Goal: Information Seeking & Learning: Find specific fact

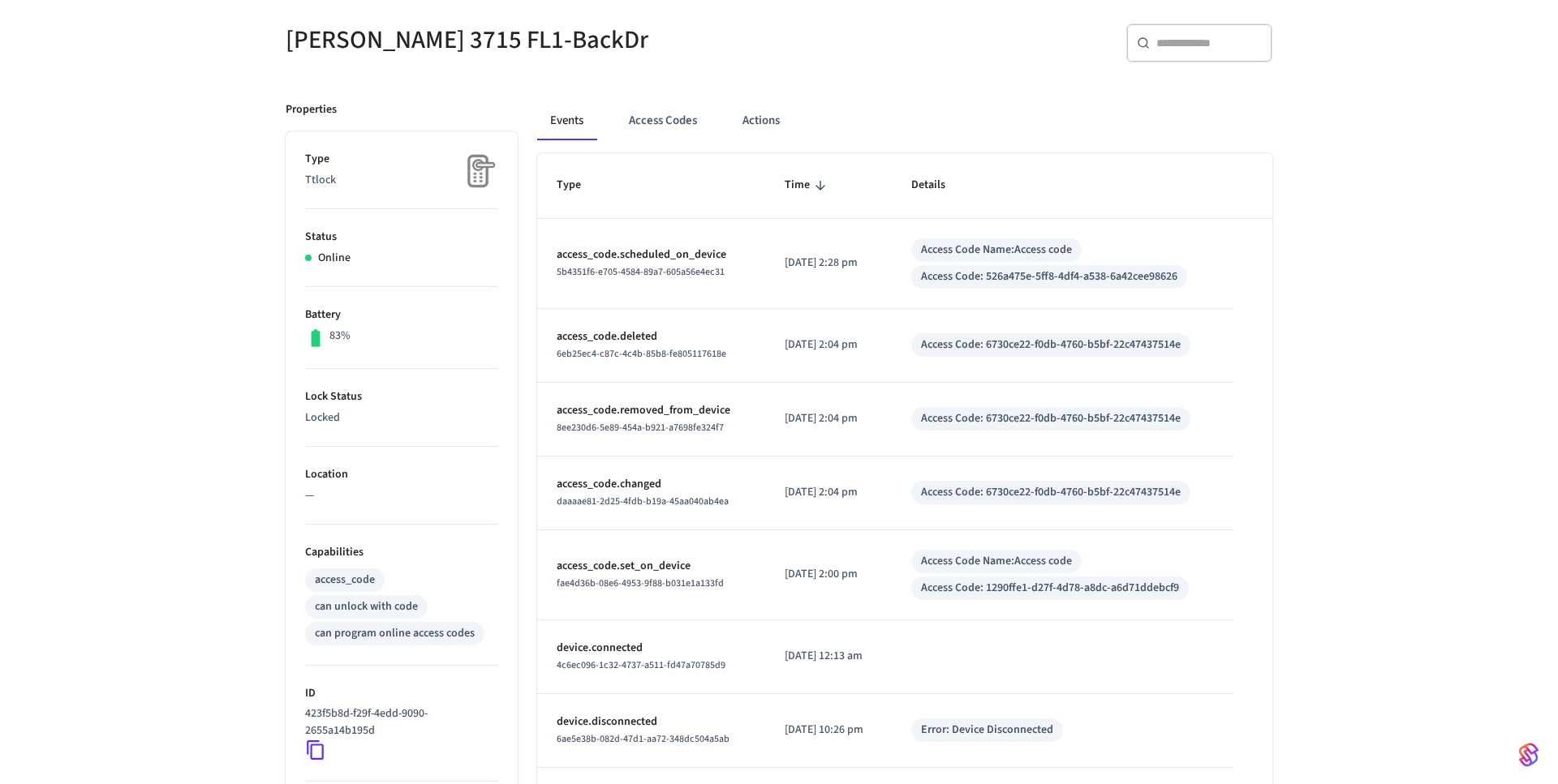
scroll to position [163, 0]
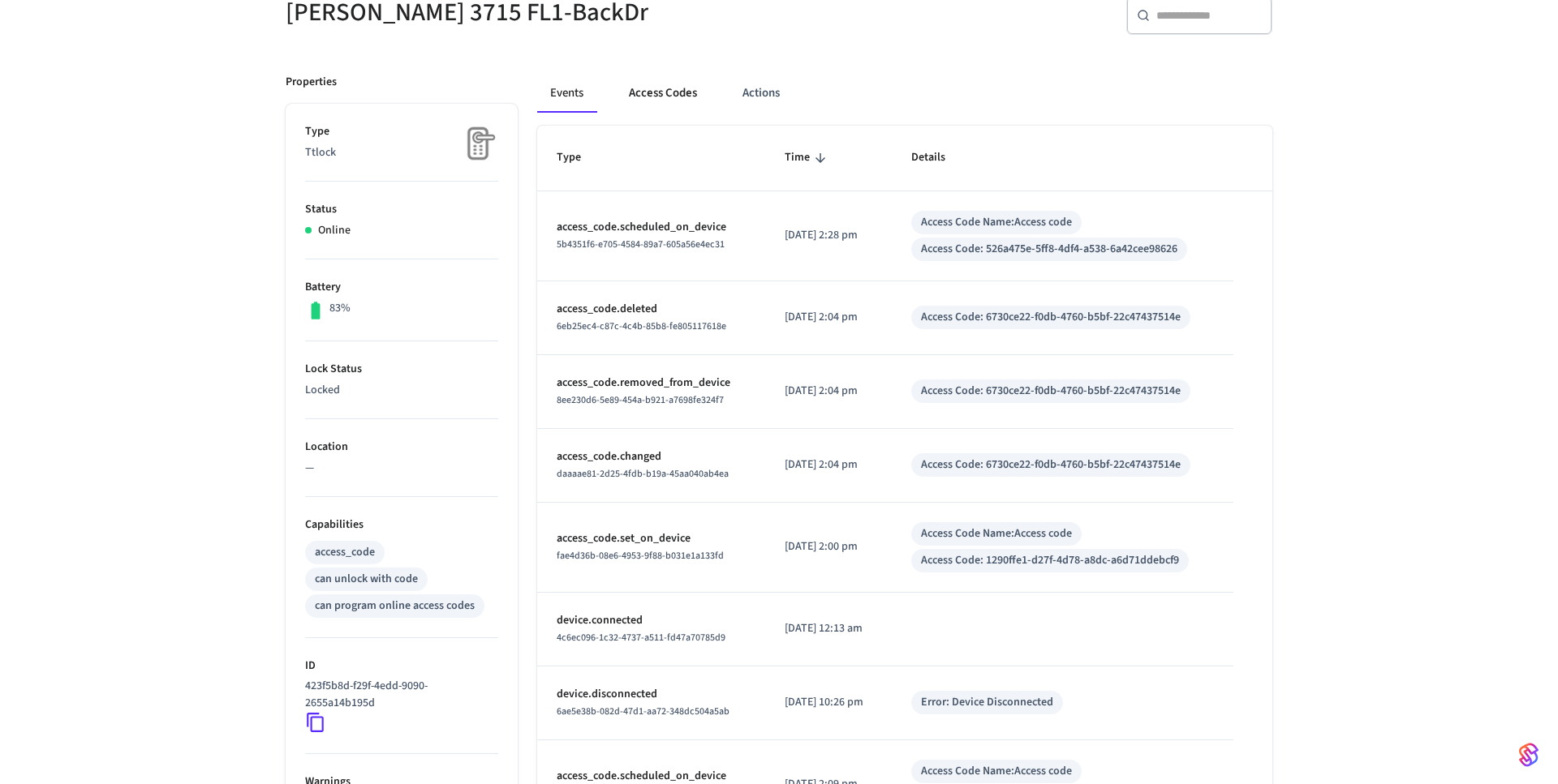
click at [653, 108] on button "Access Codes" at bounding box center [663, 93] width 94 height 39
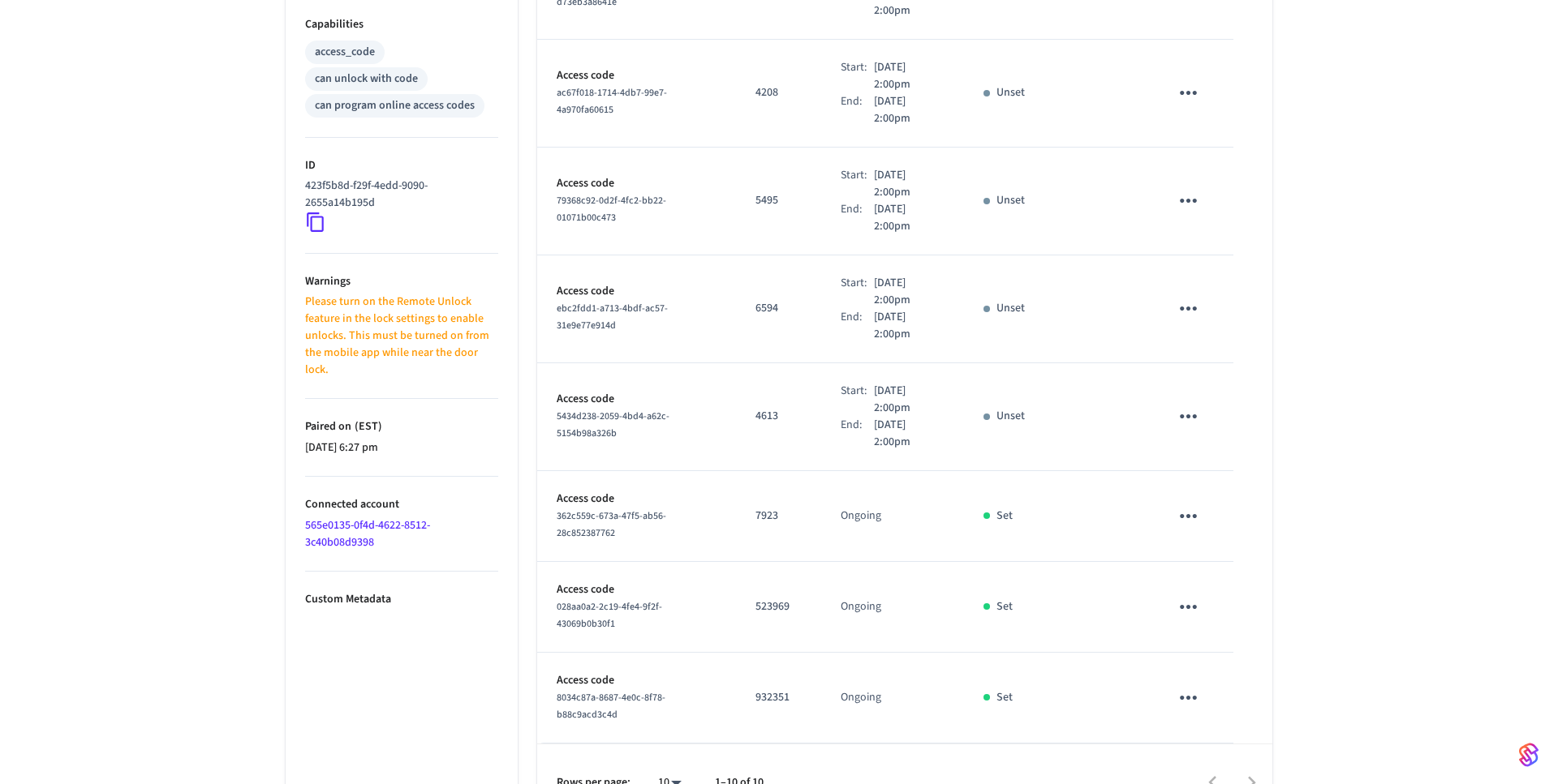
scroll to position [0, 0]
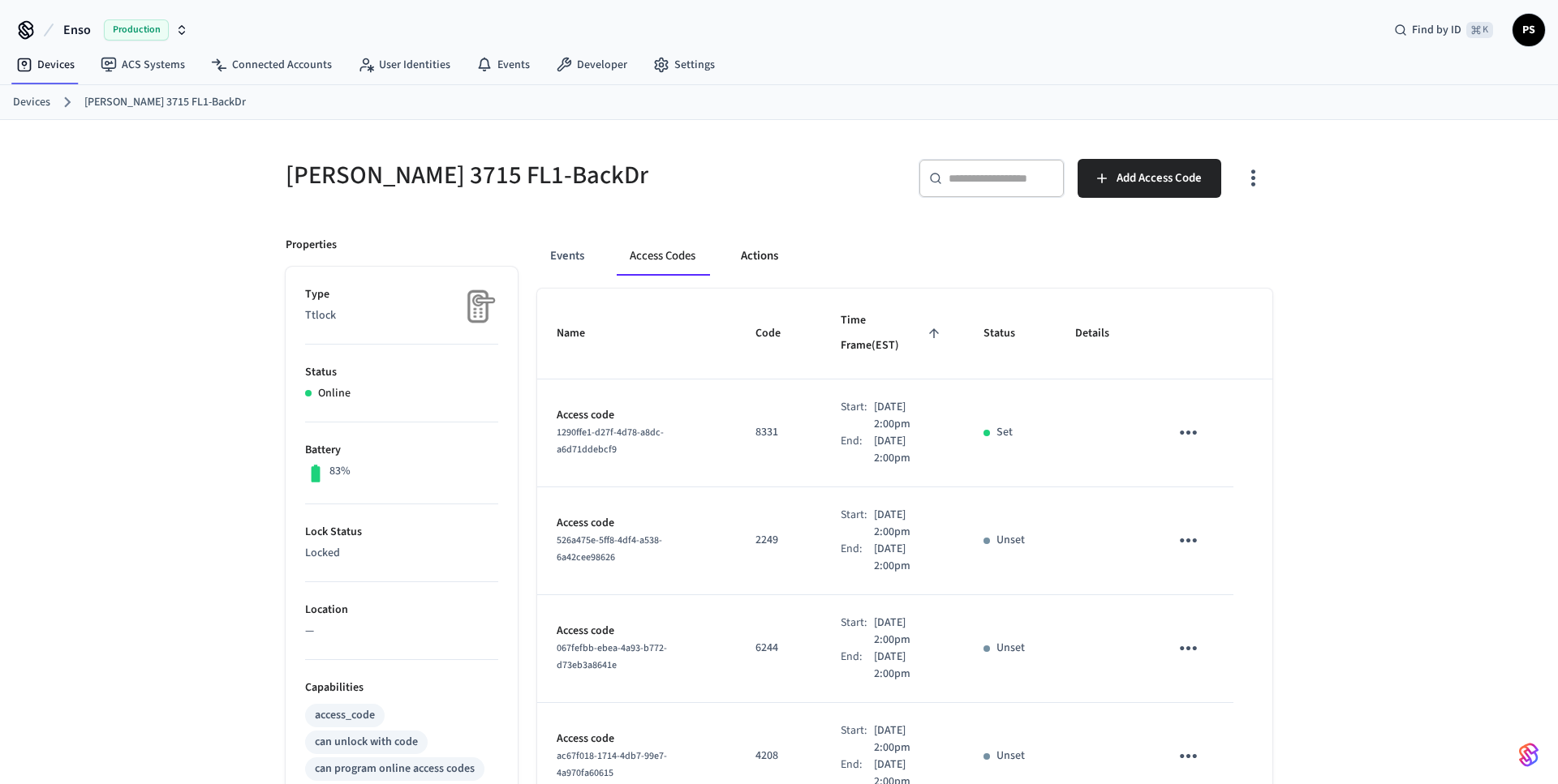
click at [752, 263] on button "Actions" at bounding box center [759, 256] width 63 height 39
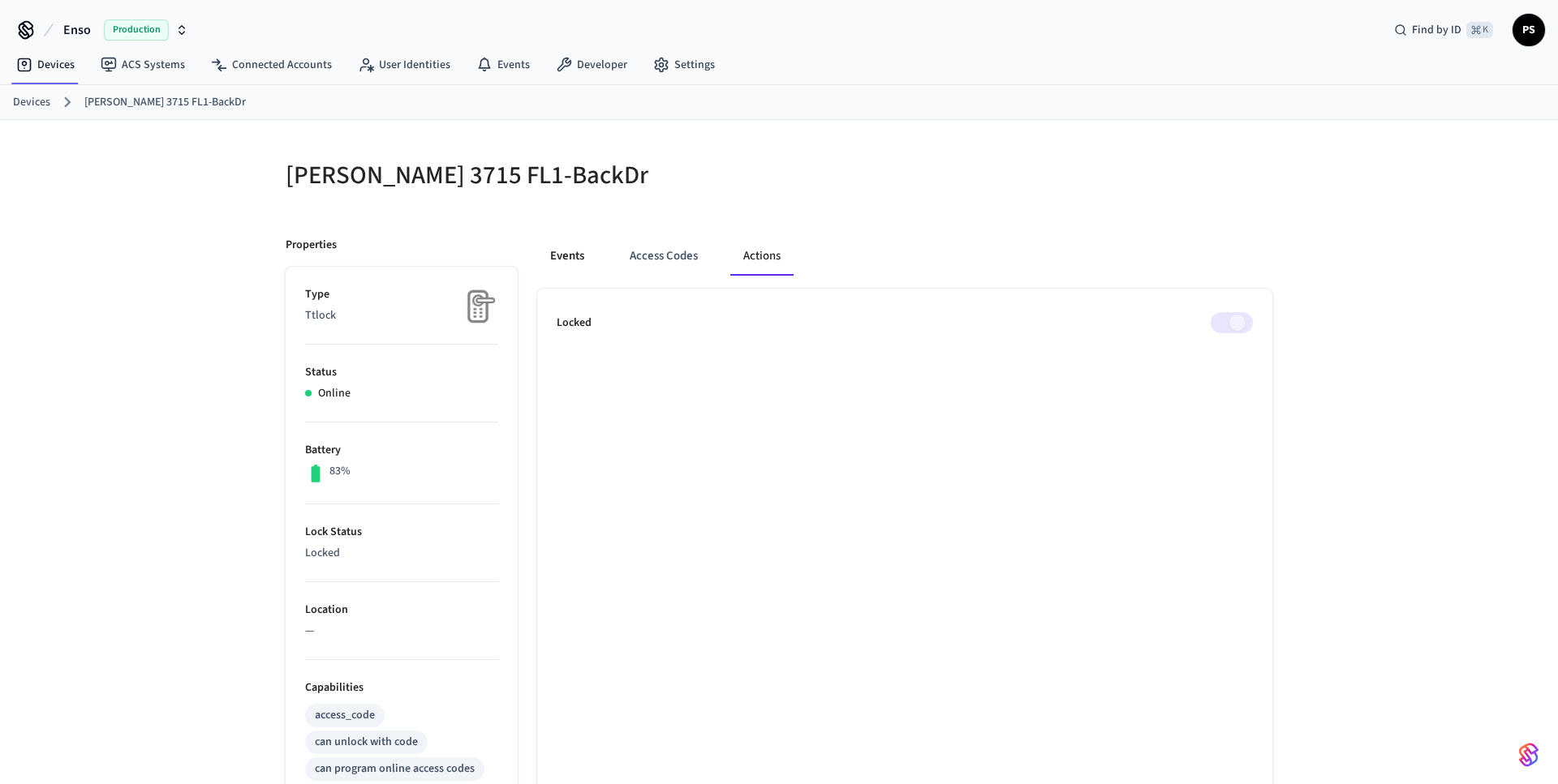
click at [582, 257] on button "Events" at bounding box center [567, 256] width 60 height 39
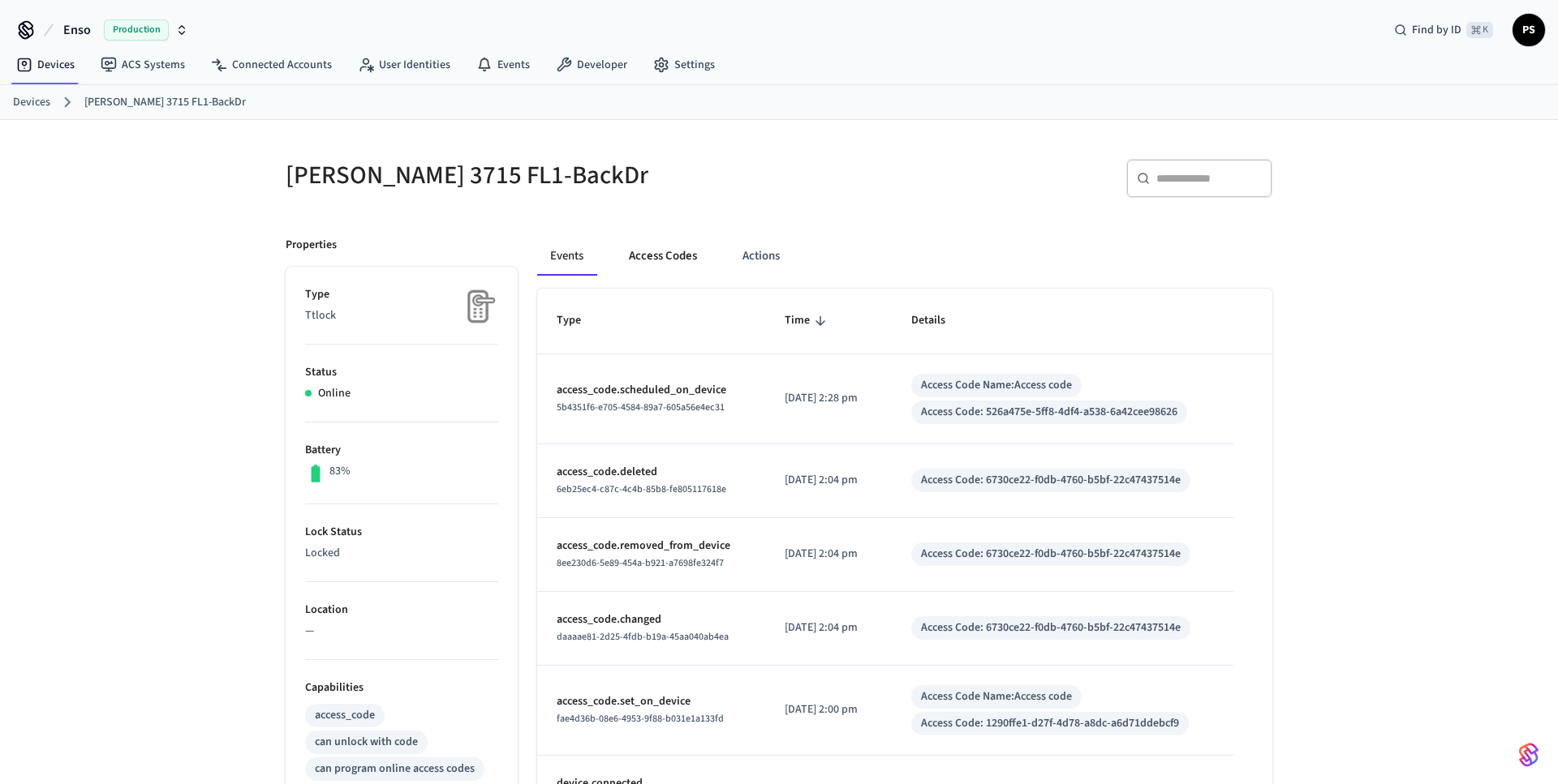
click at [668, 259] on button "Access Codes" at bounding box center [663, 256] width 94 height 39
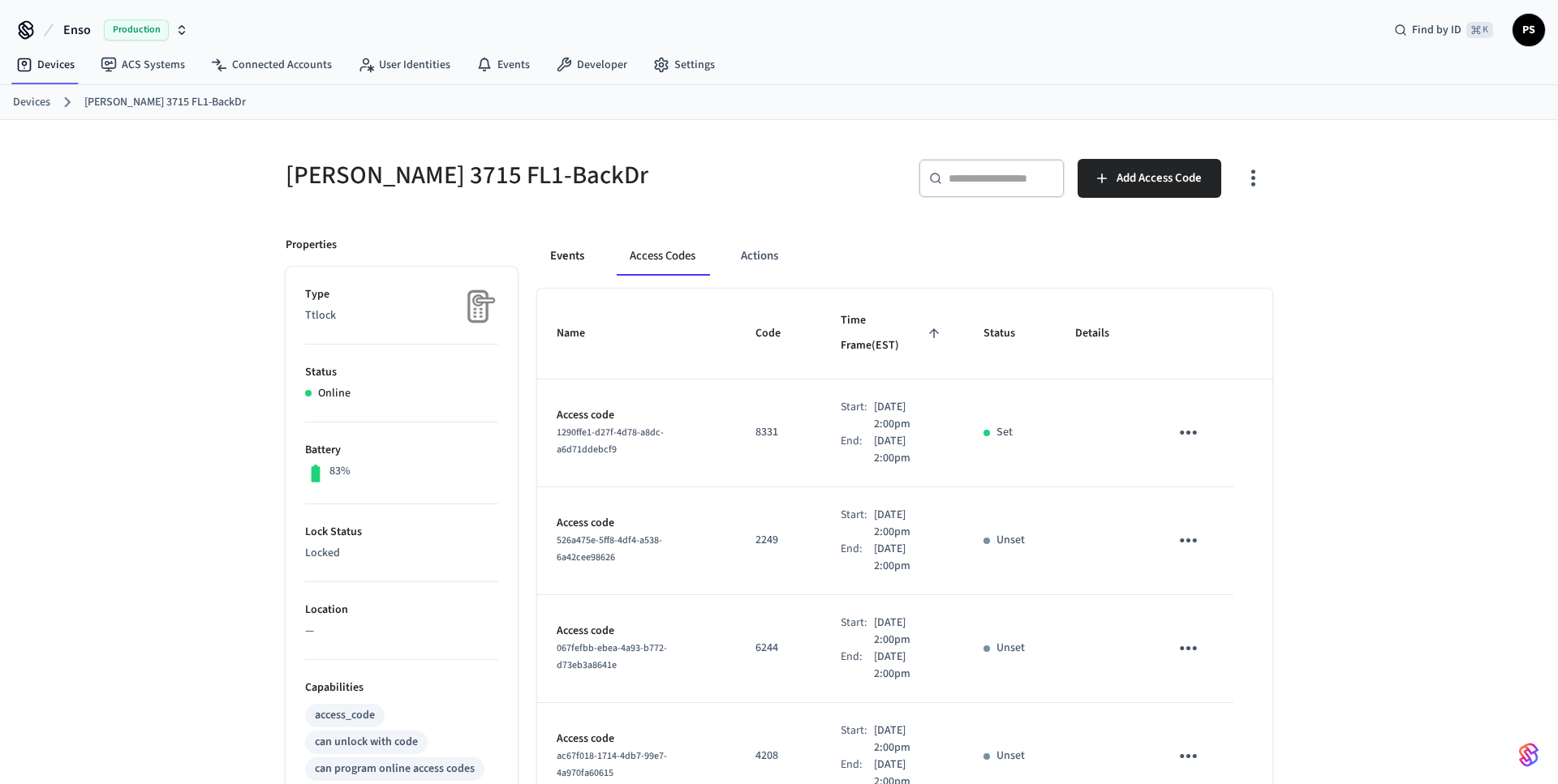
click at [569, 276] on div "Events Access Codes Actions" at bounding box center [904, 262] width 735 height 52
click at [569, 250] on button "Events" at bounding box center [567, 256] width 60 height 39
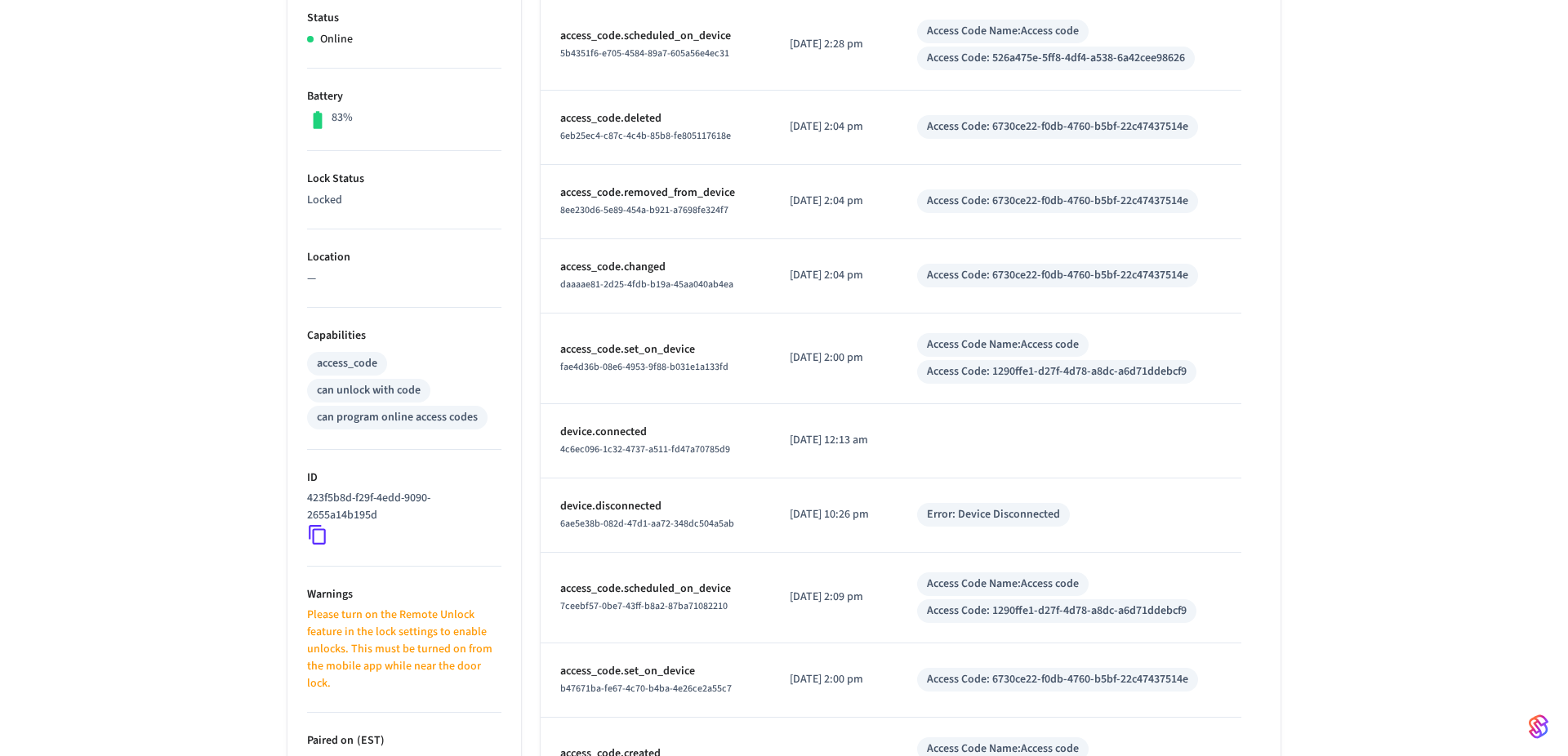
scroll to position [548, 0]
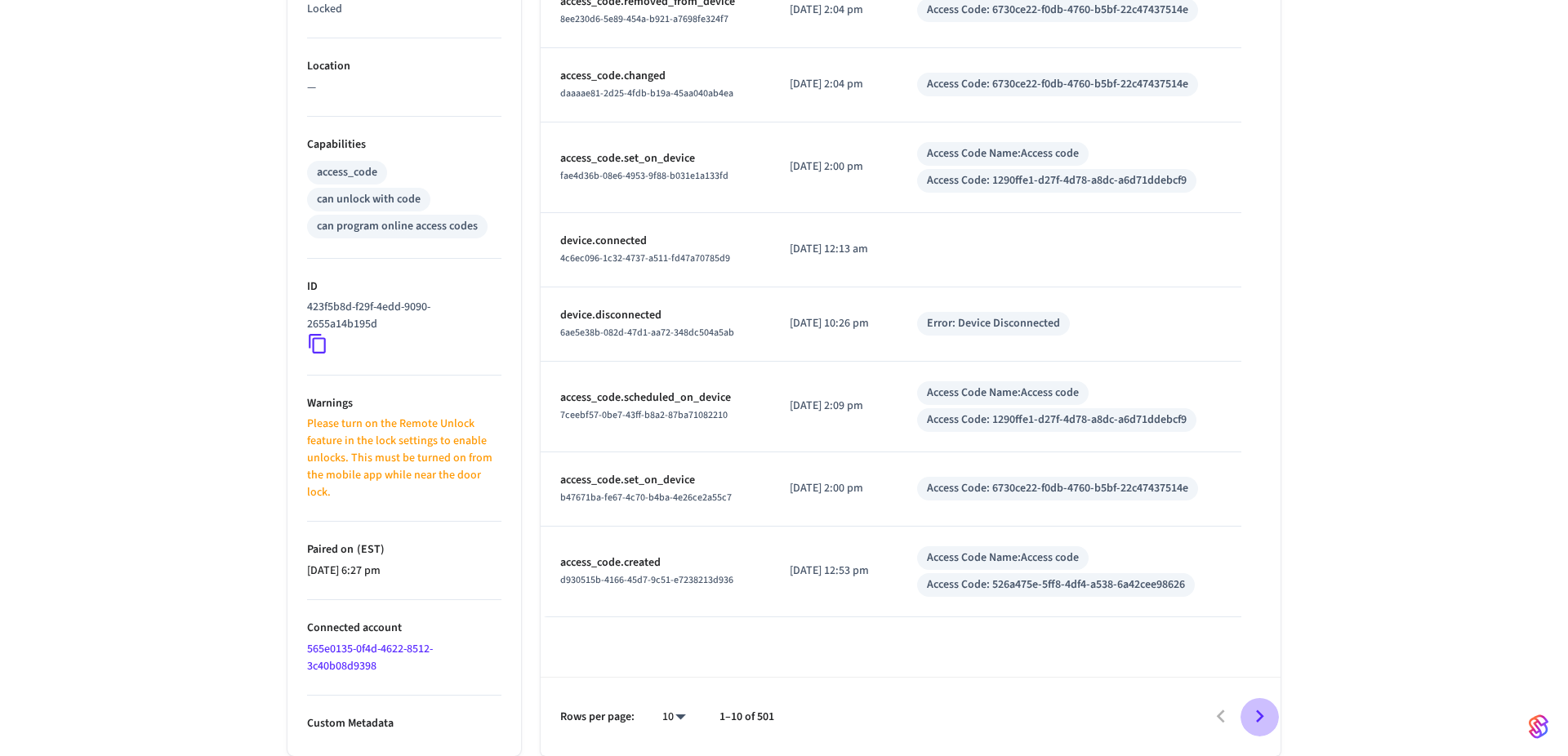
click at [1269, 719] on icon "Go to next page" at bounding box center [1259, 716] width 25 height 25
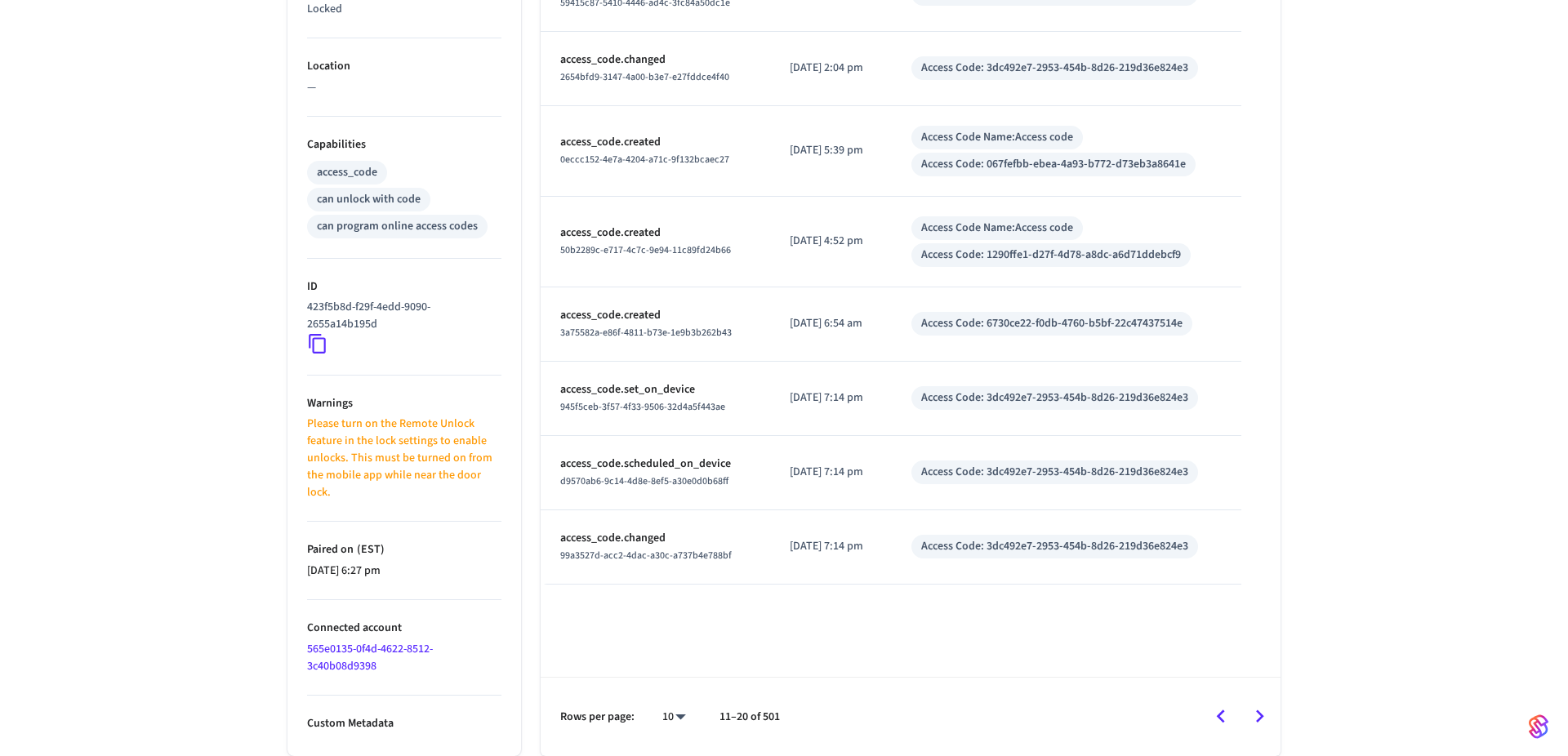
click at [1216, 710] on icon "Go to previous page" at bounding box center [1220, 716] width 25 height 25
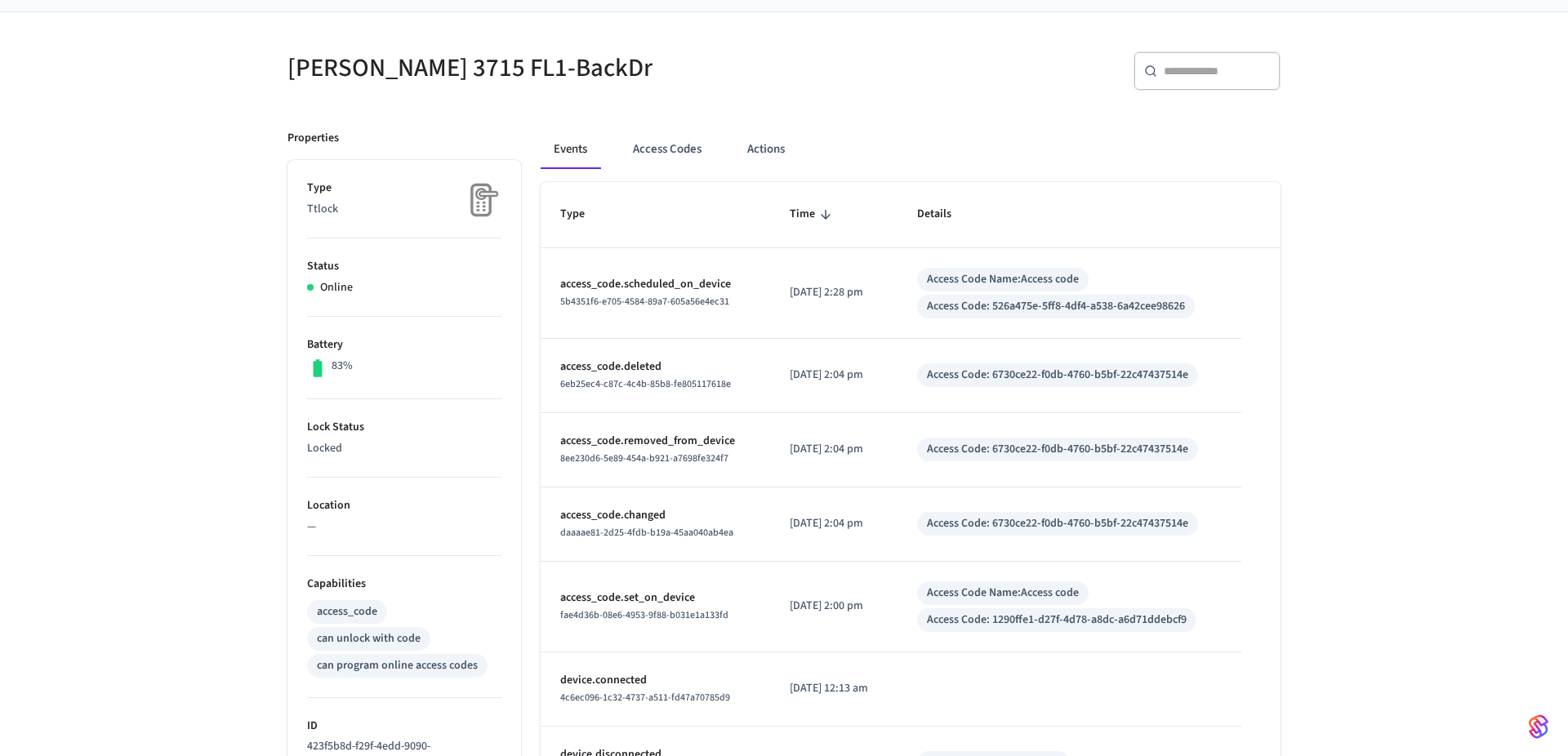
scroll to position [41, 0]
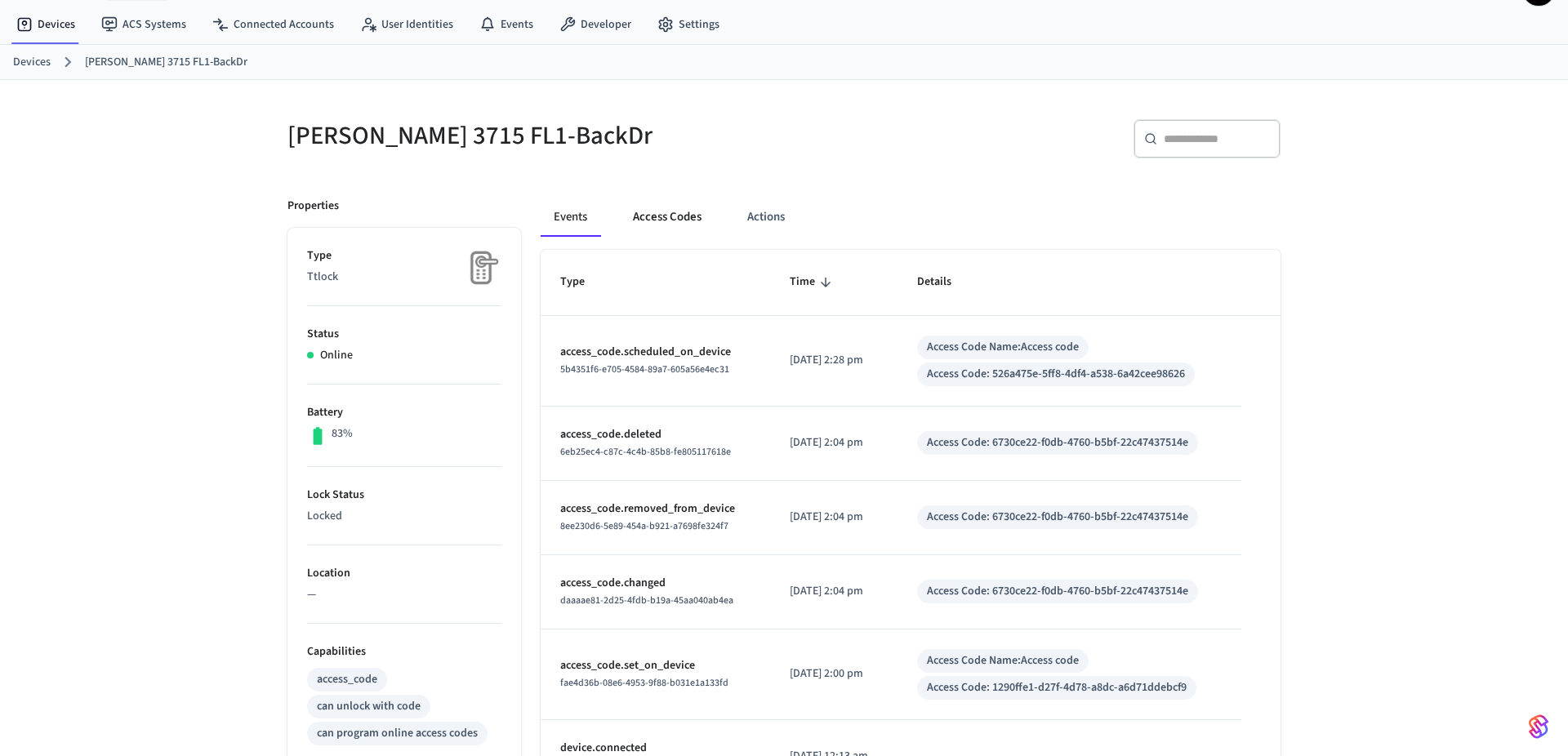
click at [654, 221] on button "Access Codes" at bounding box center [667, 217] width 95 height 39
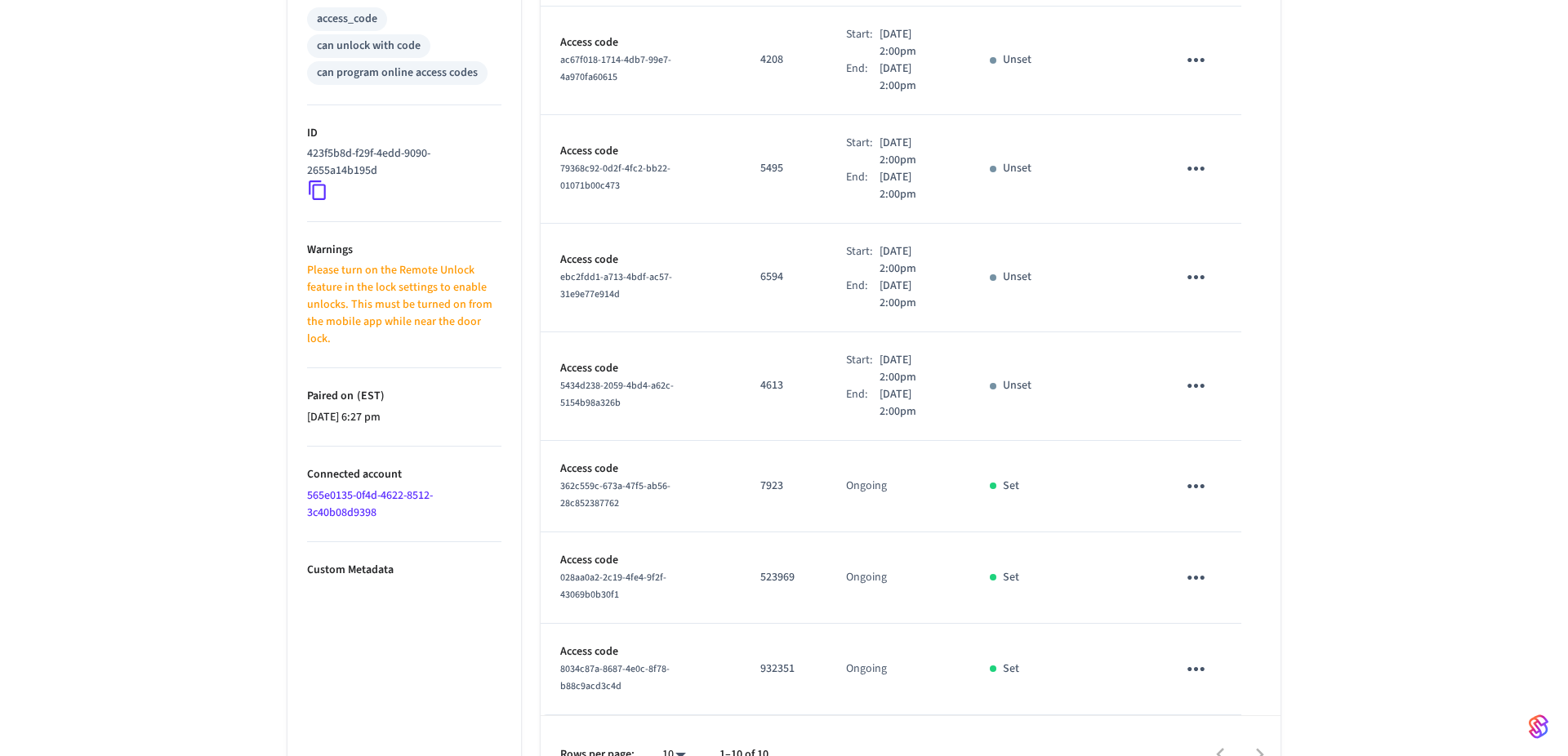
scroll to position [0, 0]
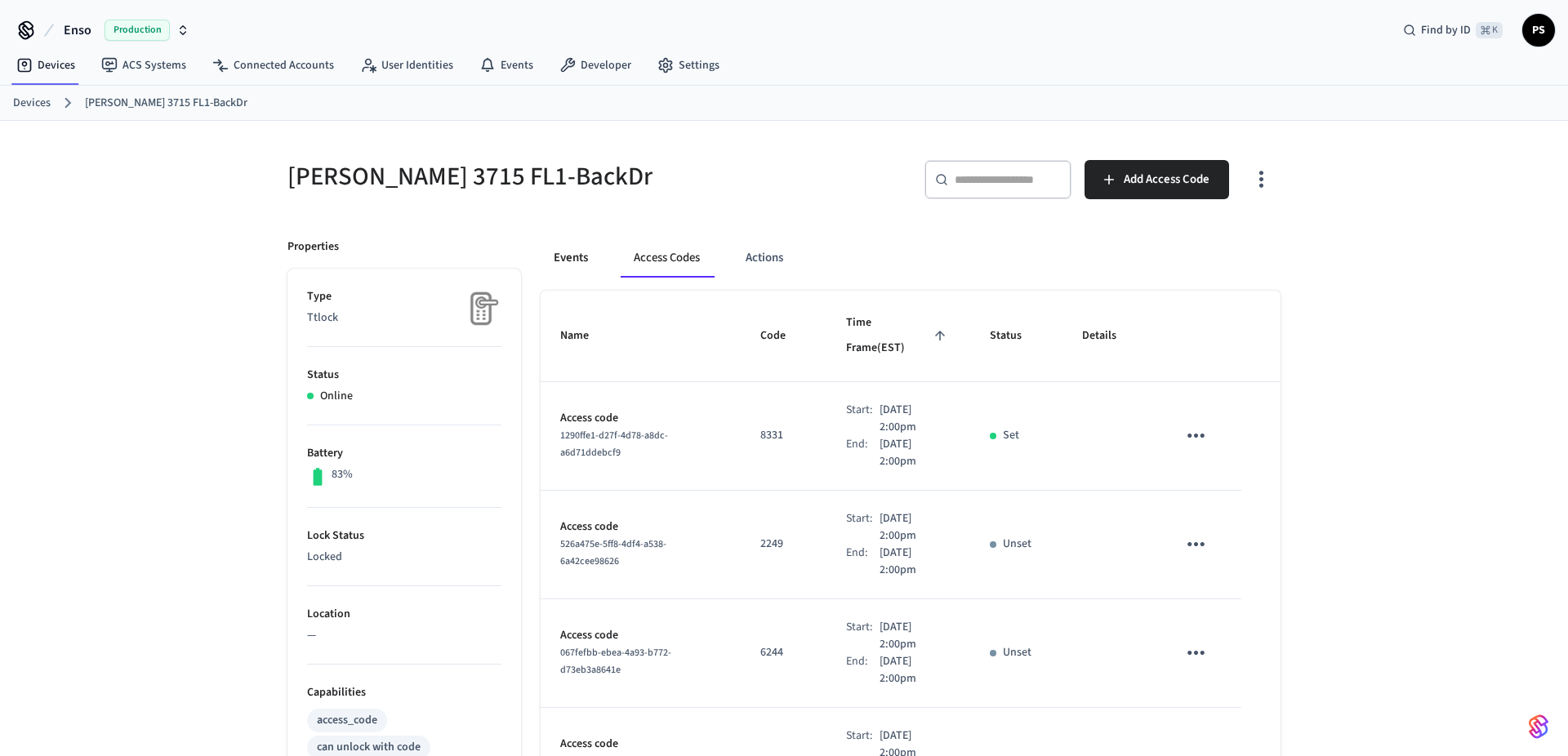
click at [545, 274] on button "Events" at bounding box center [571, 258] width 61 height 39
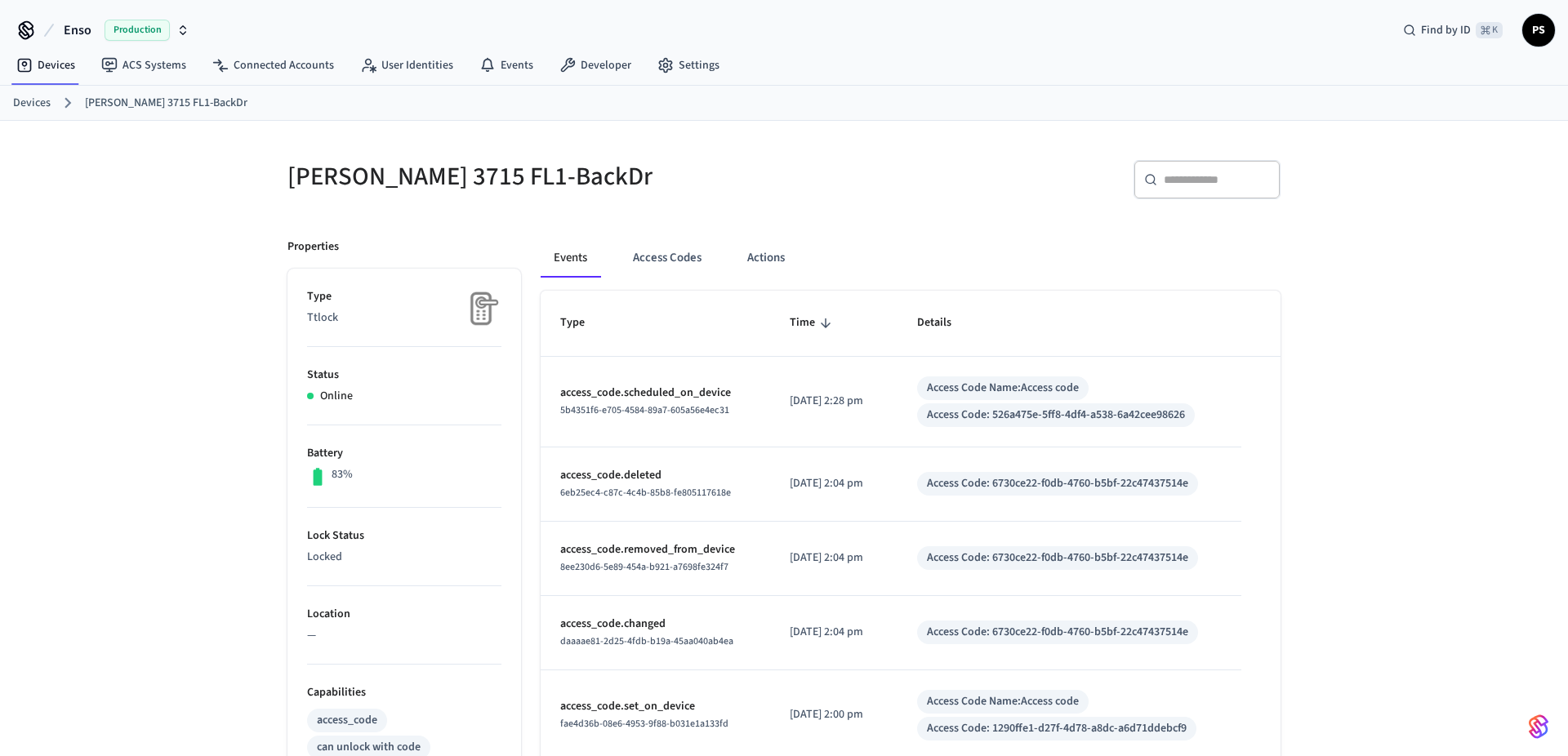
scroll to position [548, 0]
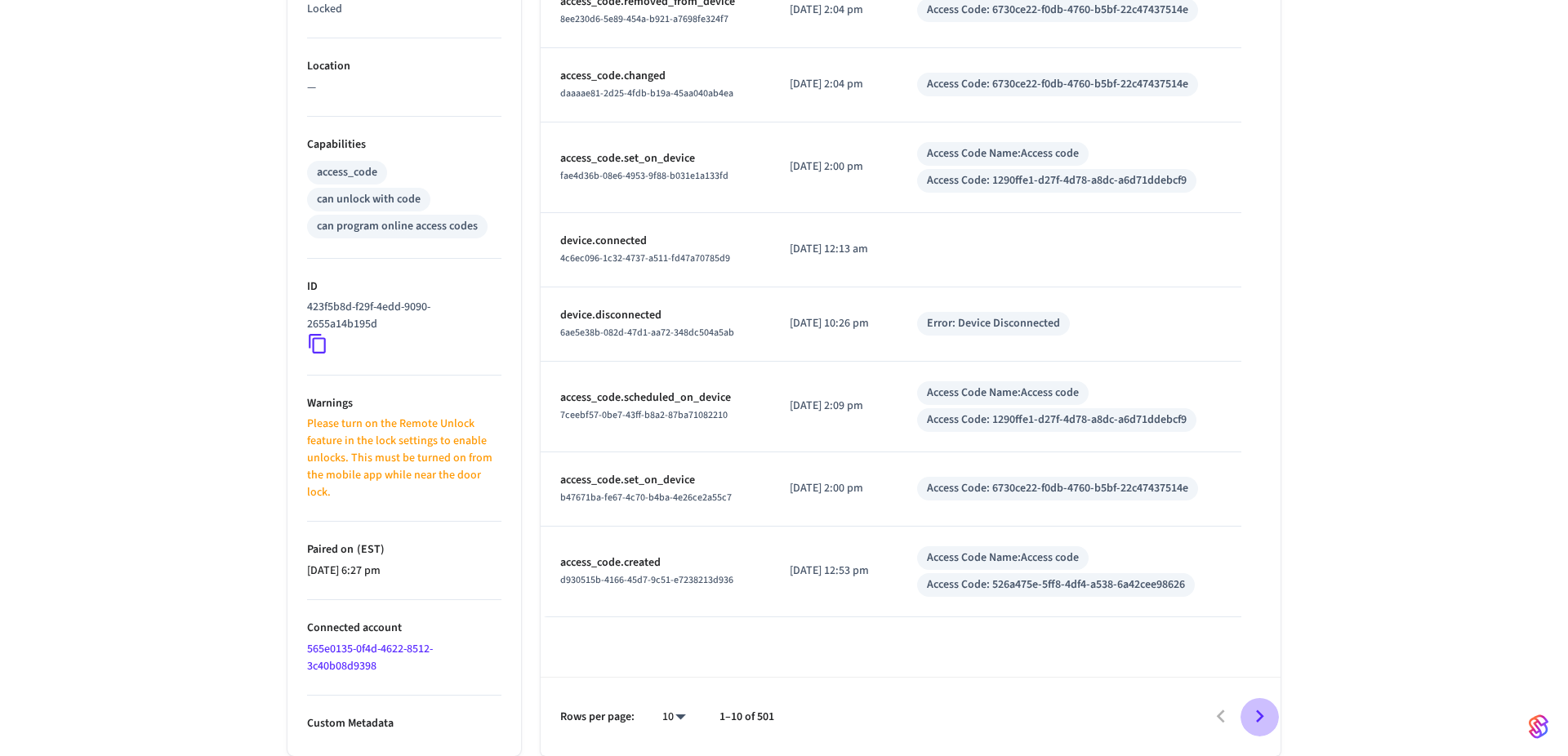
click at [1262, 718] on icon "Go to next page" at bounding box center [1259, 717] width 8 height 13
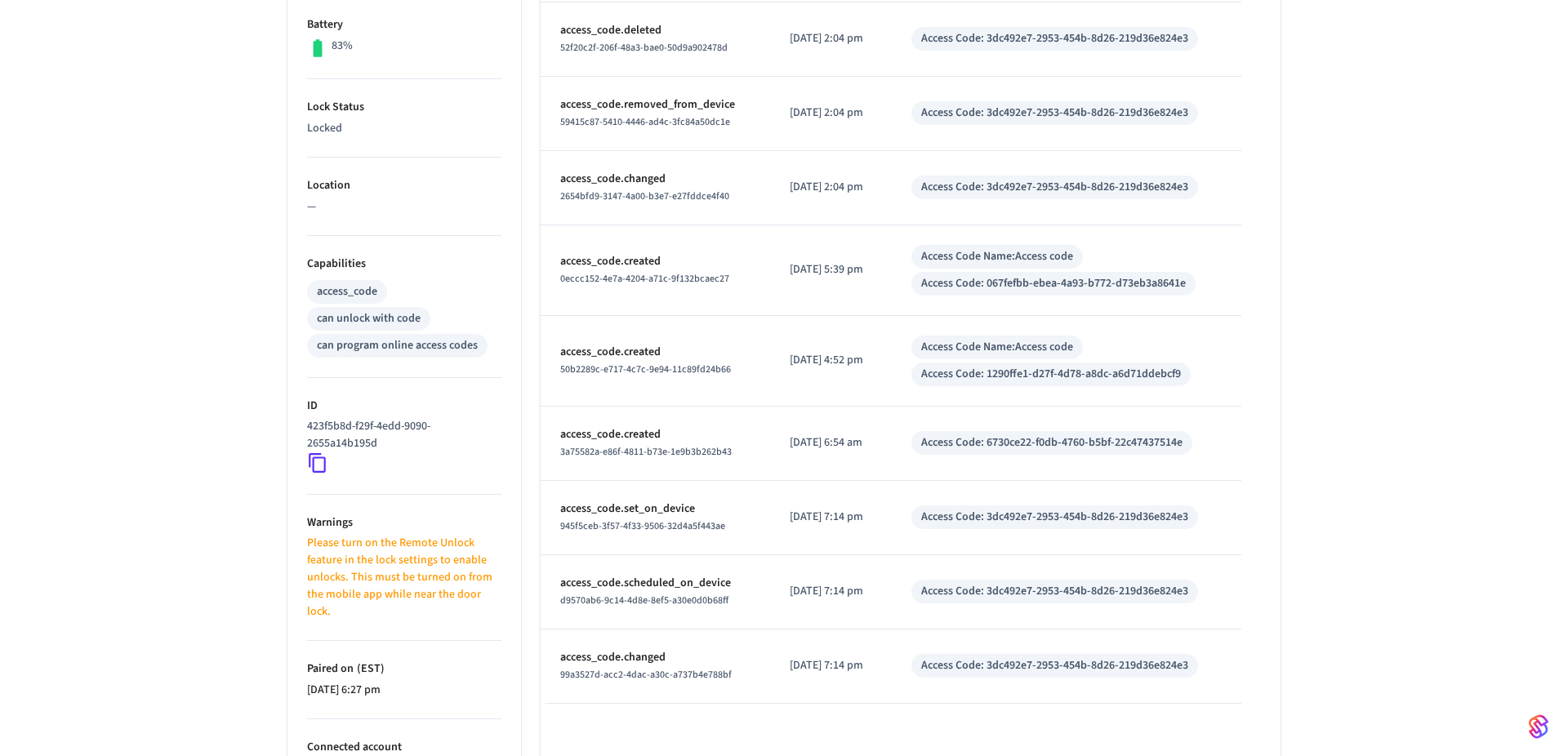
scroll to position [429, 0]
drag, startPoint x: 1002, startPoint y: 446, endPoint x: 1244, endPoint y: 442, distance: 242.0
click at [1244, 442] on table "Type Time Details access_code.scheduled_on_device f73fc0e1-0480-426b-9e68-49745…" at bounding box center [910, 282] width 740 height 841
copy div "6730ce22-f0db-4760-b5bf-22c47437514e"
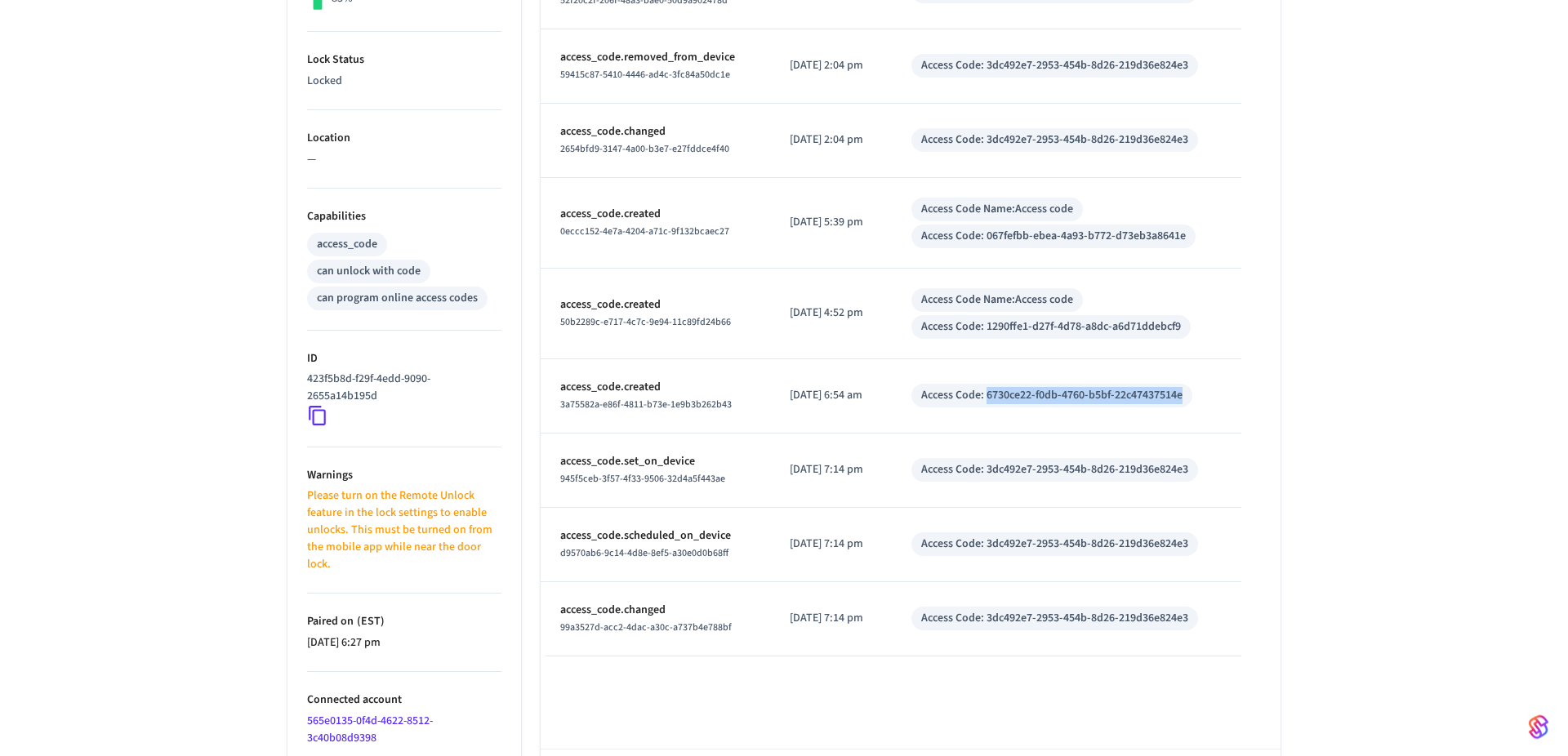
scroll to position [435, 0]
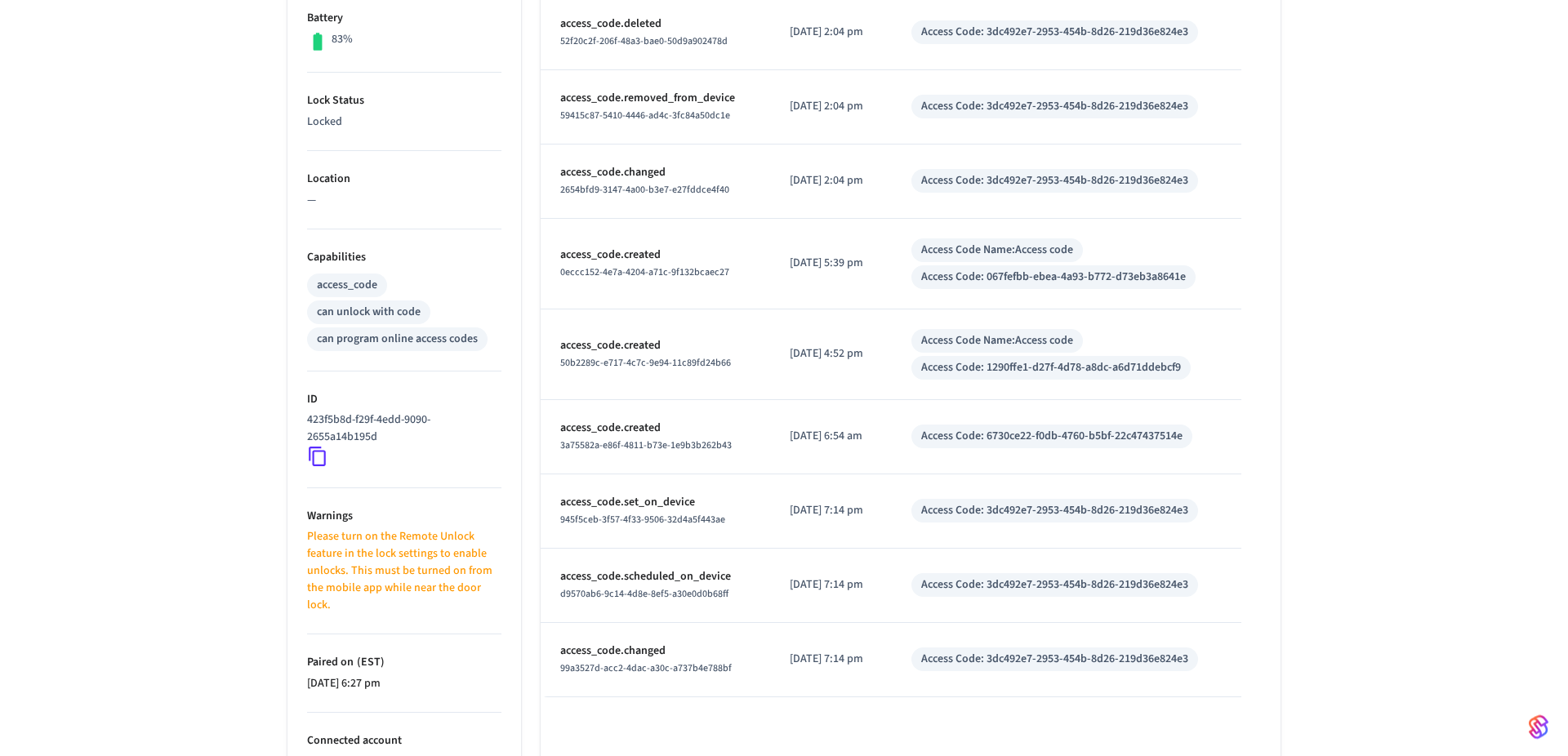
click at [1004, 437] on div "Access Code: 6730ce22-f0db-4760-b5bf-22c47437514e" at bounding box center [1052, 436] width 261 height 17
drag, startPoint x: 999, startPoint y: 437, endPoint x: 1262, endPoint y: 437, distance: 263.0
click at [1262, 437] on table "Type Time Details access_code.scheduled_on_device f73fc0e1-0480-426b-9e68-49745…" at bounding box center [910, 276] width 740 height 841
copy div "6730ce22-f0db-4760-b5bf-22c47437514e"
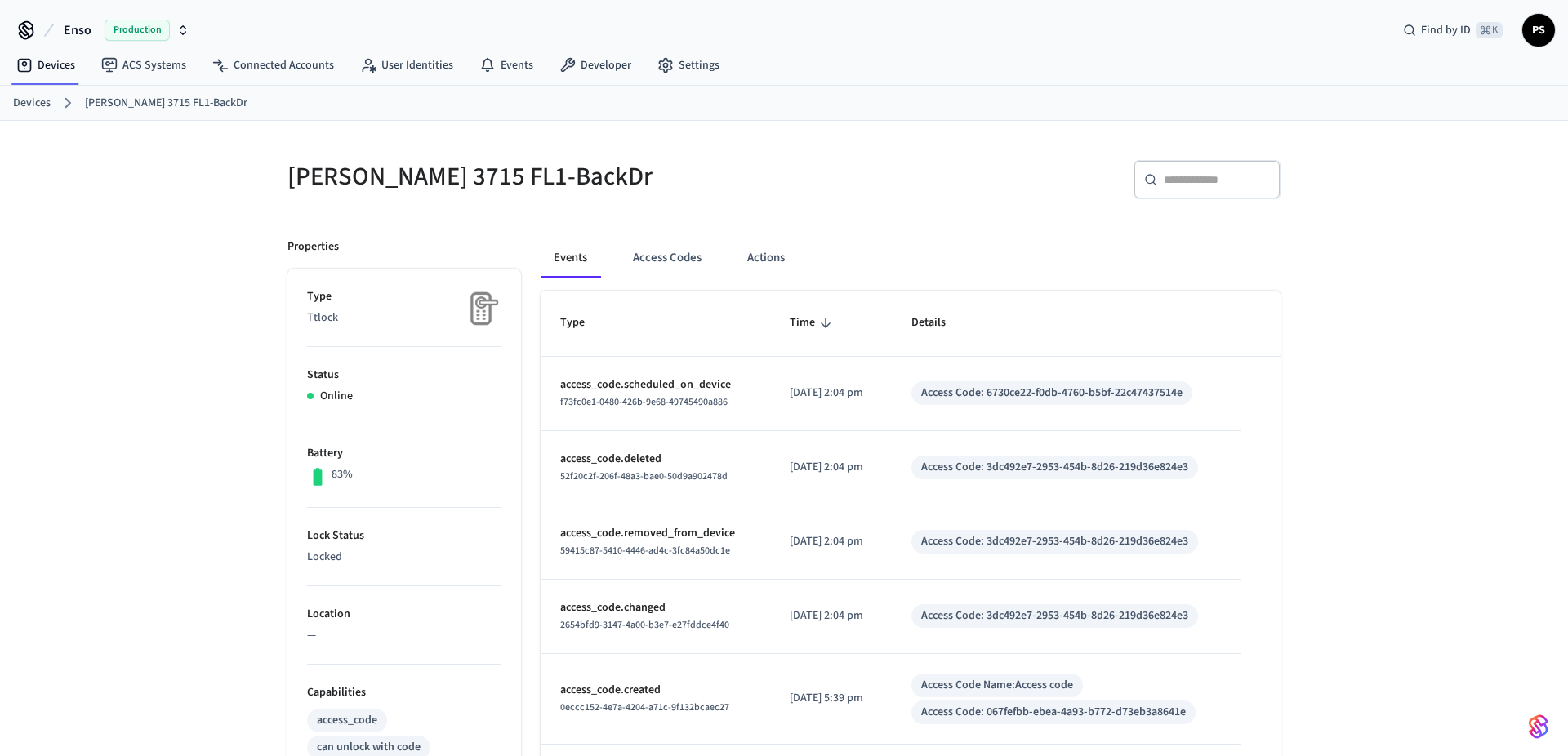
click at [1193, 158] on div "​ ​" at bounding box center [1027, 176] width 507 height 72
click at [1193, 199] on div "​ ​" at bounding box center [1206, 180] width 147 height 39
paste input "**********"
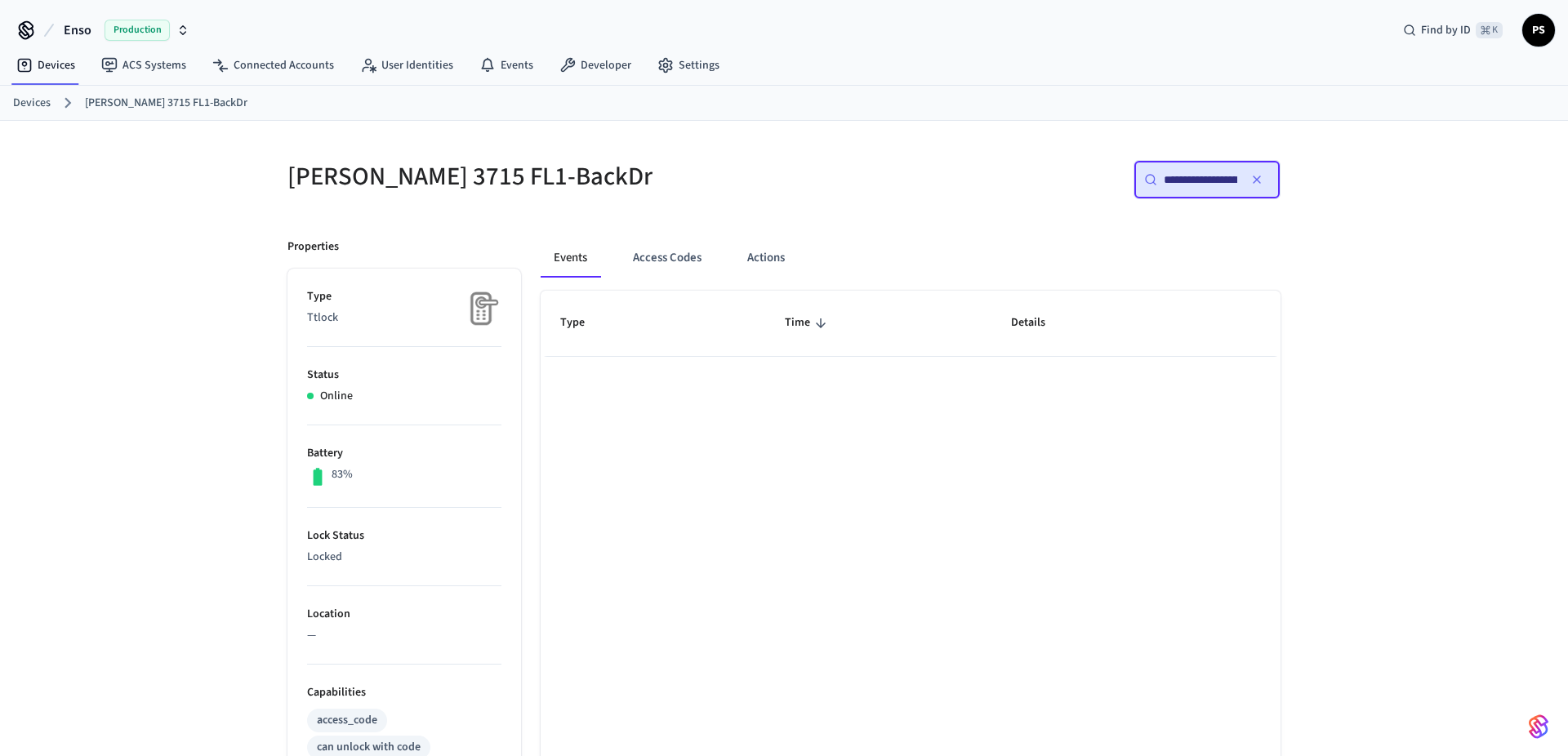
scroll to position [0, 122]
type input "**********"
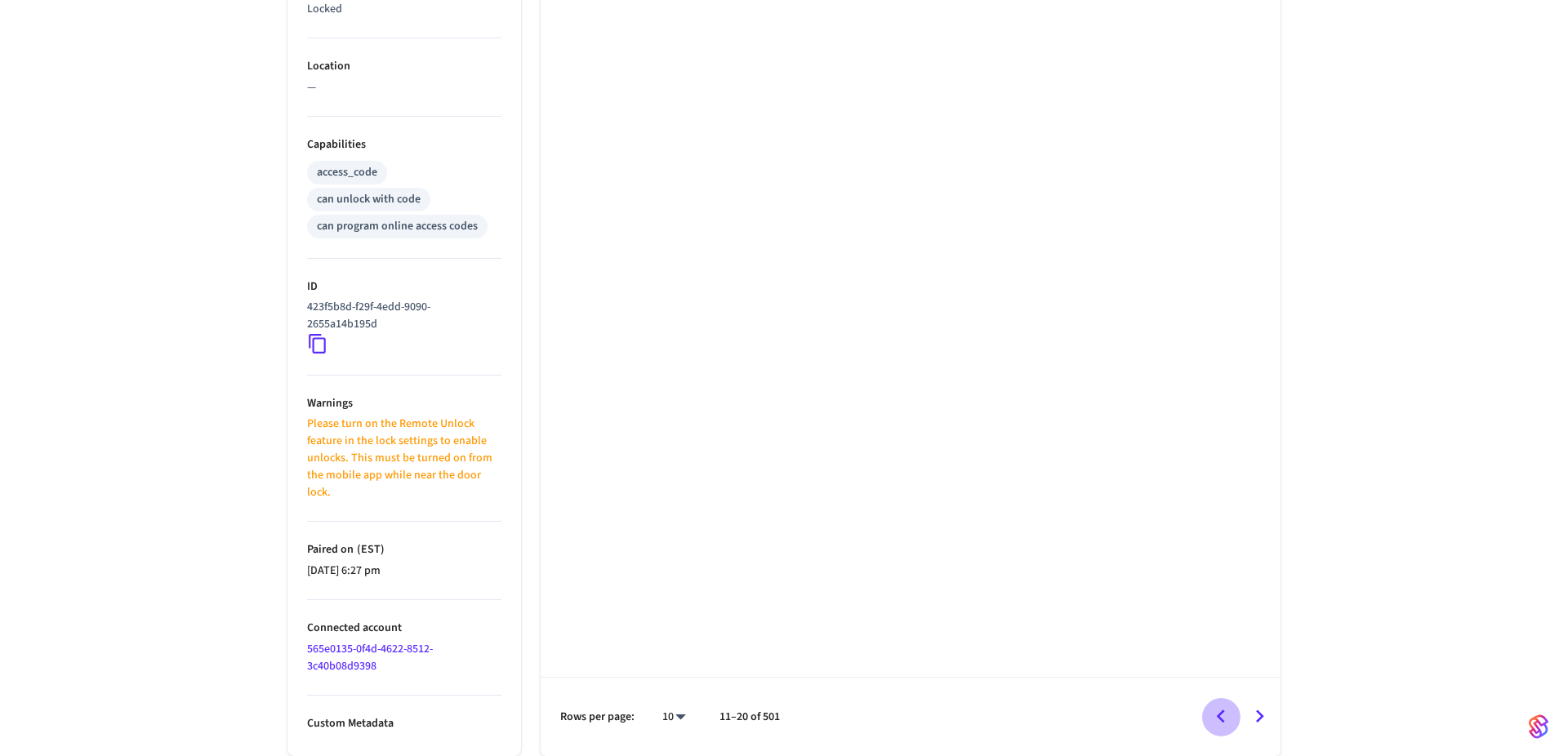
click at [1210, 716] on icon "Go to previous page" at bounding box center [1220, 716] width 25 height 25
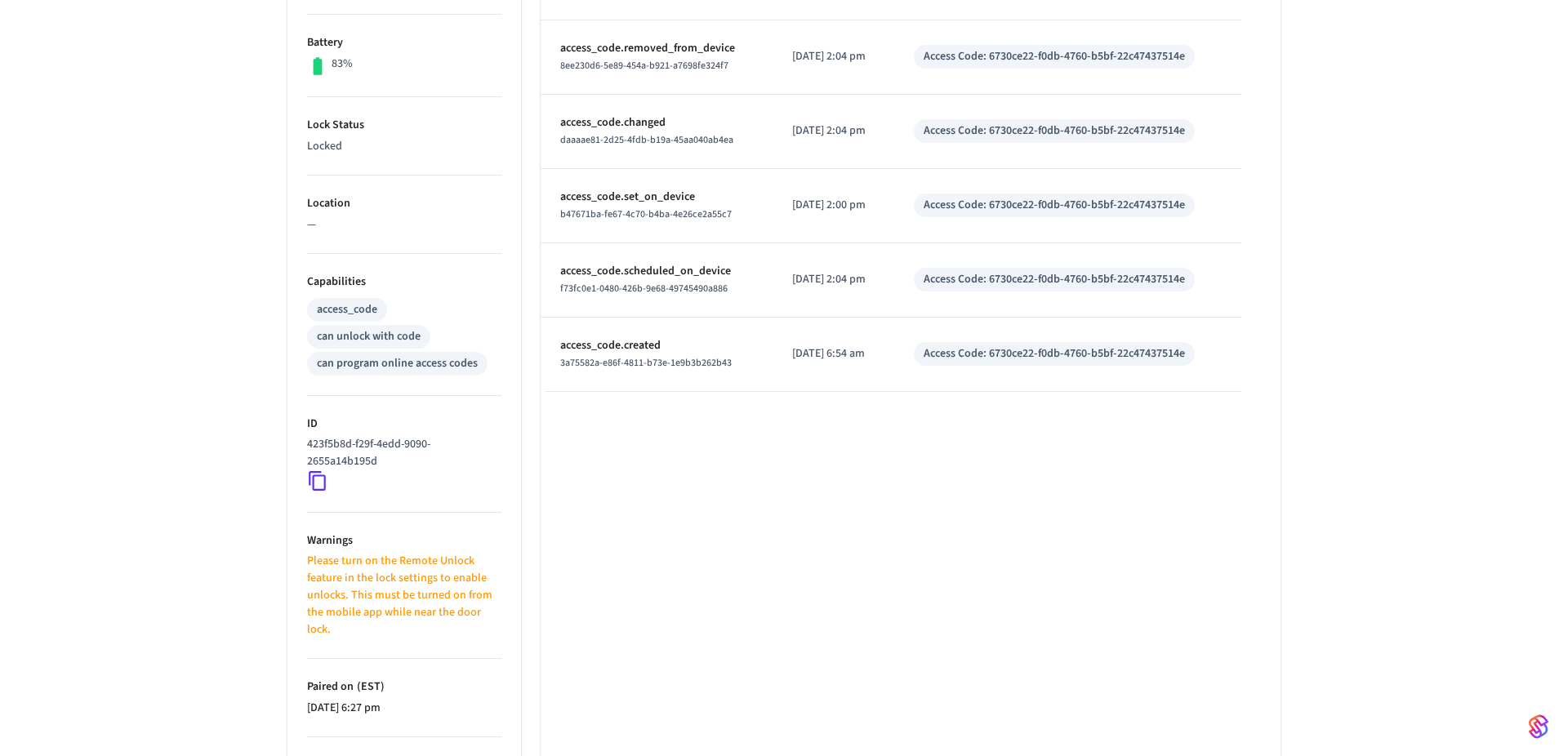
scroll to position [154, 0]
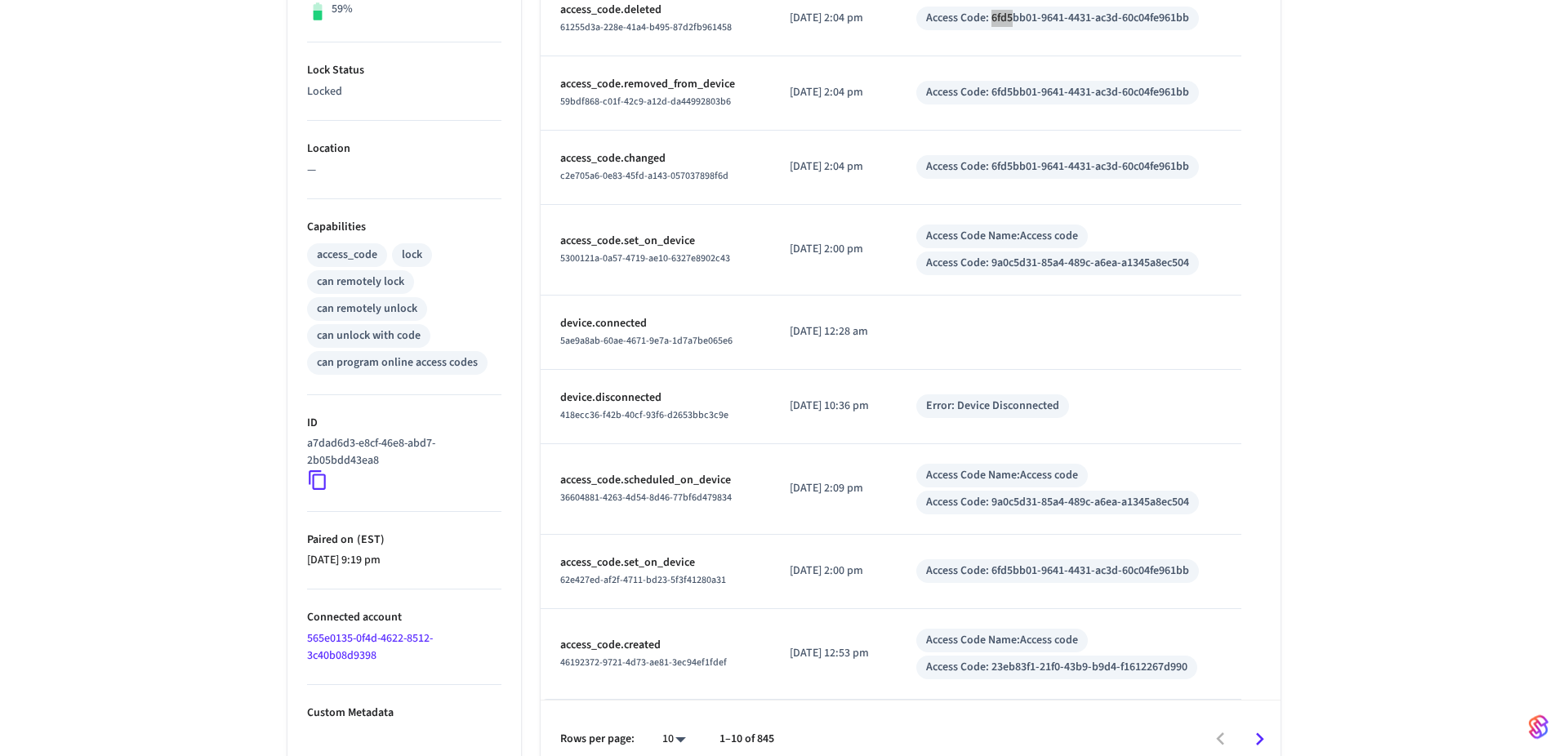
scroll to position [43, 0]
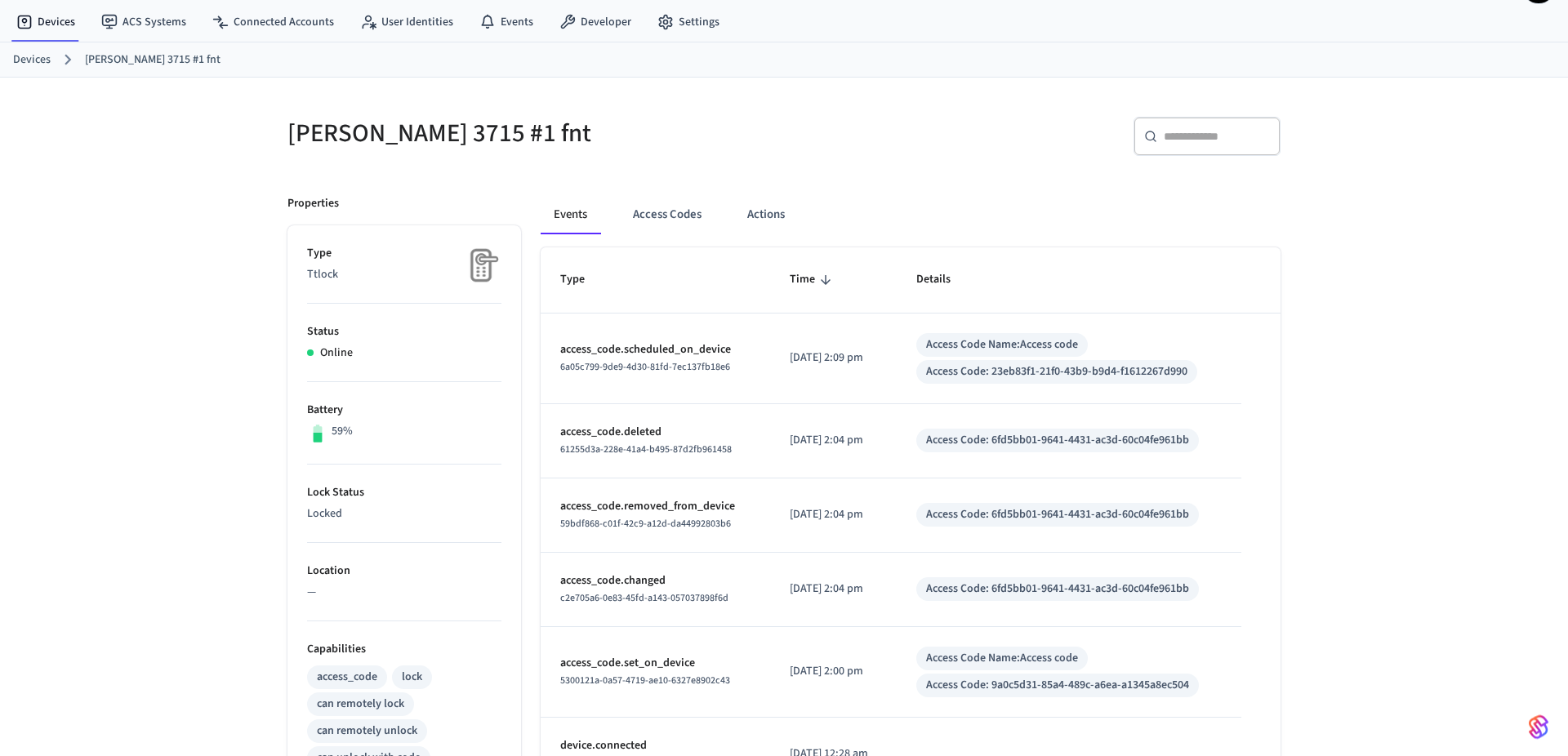
click at [1003, 441] on div "Access Code: 6fd5bb01-9641-4431-ac3d-60c04fe961bb" at bounding box center [1058, 440] width 263 height 17
drag, startPoint x: 1008, startPoint y: 441, endPoint x: 1215, endPoint y: 441, distance: 207.0
click at [1198, 441] on div "Access Code: 6fd5bb01-9641-4431-ac3d-60c04fe961bb" at bounding box center [1058, 440] width 283 height 23
copy div "6fd5bb01-9641-4431-ac3d-60c04fe961bb"
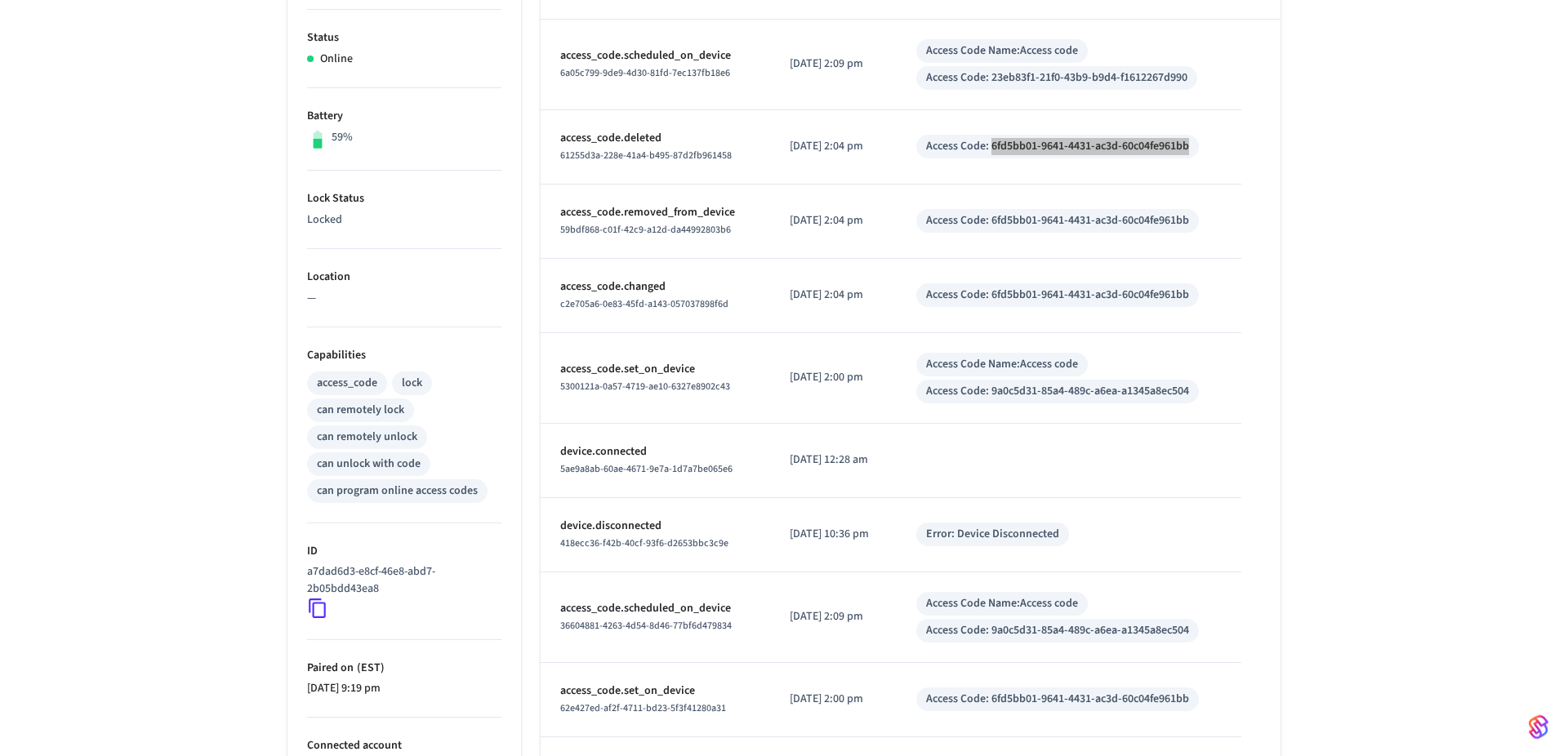
scroll to position [488, 0]
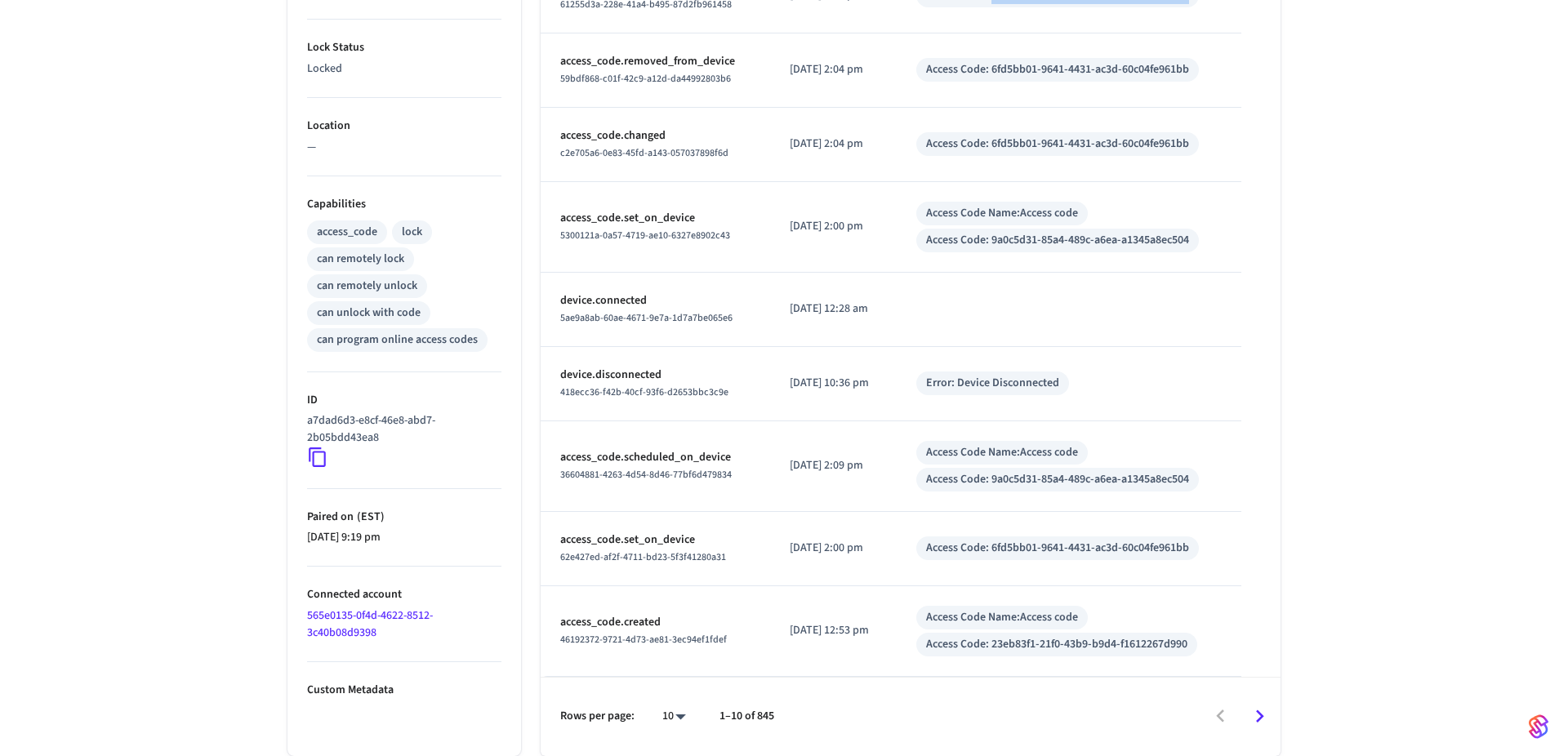
click at [1266, 713] on icon "Go to next page" at bounding box center [1259, 716] width 25 height 25
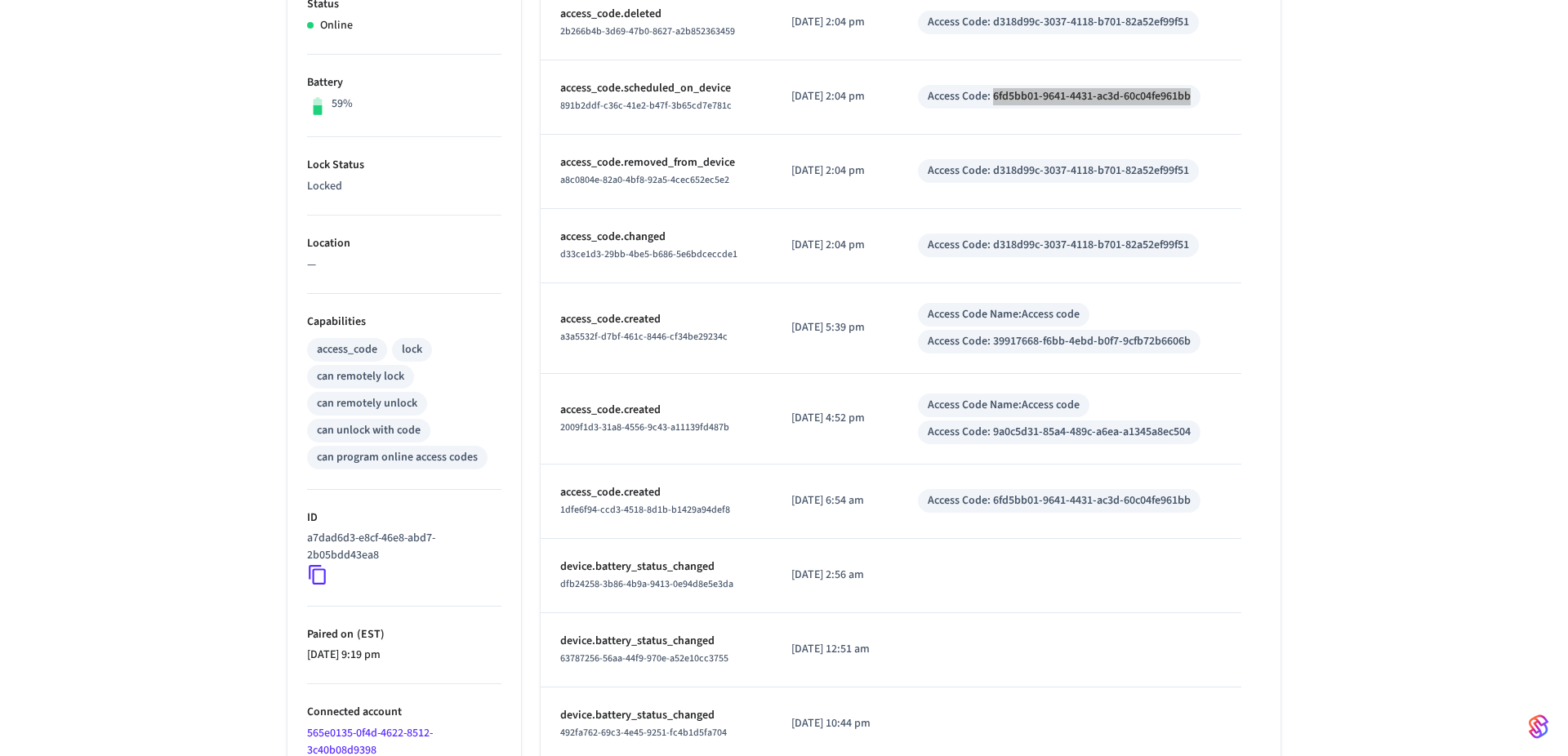
scroll to position [370, 0]
click at [1010, 91] on div "Access Code: 6fd5bb01-9641-4431-ac3d-60c04fe961bb" at bounding box center [1059, 97] width 263 height 17
click at [1010, 101] on div "Access Code: 6fd5bb01-9641-4431-ac3d-60c04fe961bb" at bounding box center [1059, 97] width 263 height 17
drag, startPoint x: 1006, startPoint y: 99, endPoint x: 1321, endPoint y: 106, distance: 315.1
click at [1281, 106] on div "Type Time Details access_code.deleted 2b266b4b-3d69-47b0-8627-a2b852363459 2025…" at bounding box center [910, 342] width 740 height 841
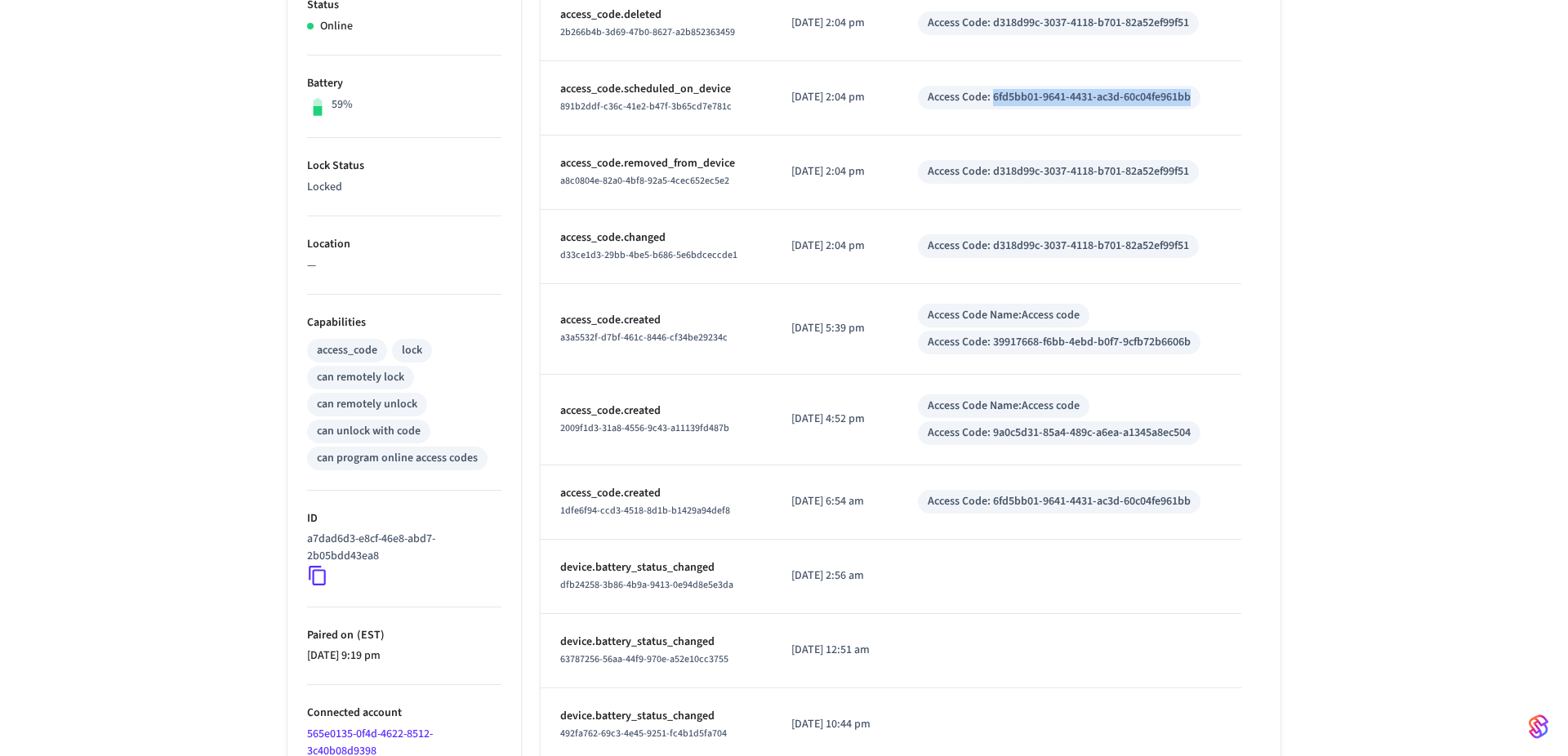
copy div "6fd5bb01-9641-4431-ac3d-60c04fe961bb"
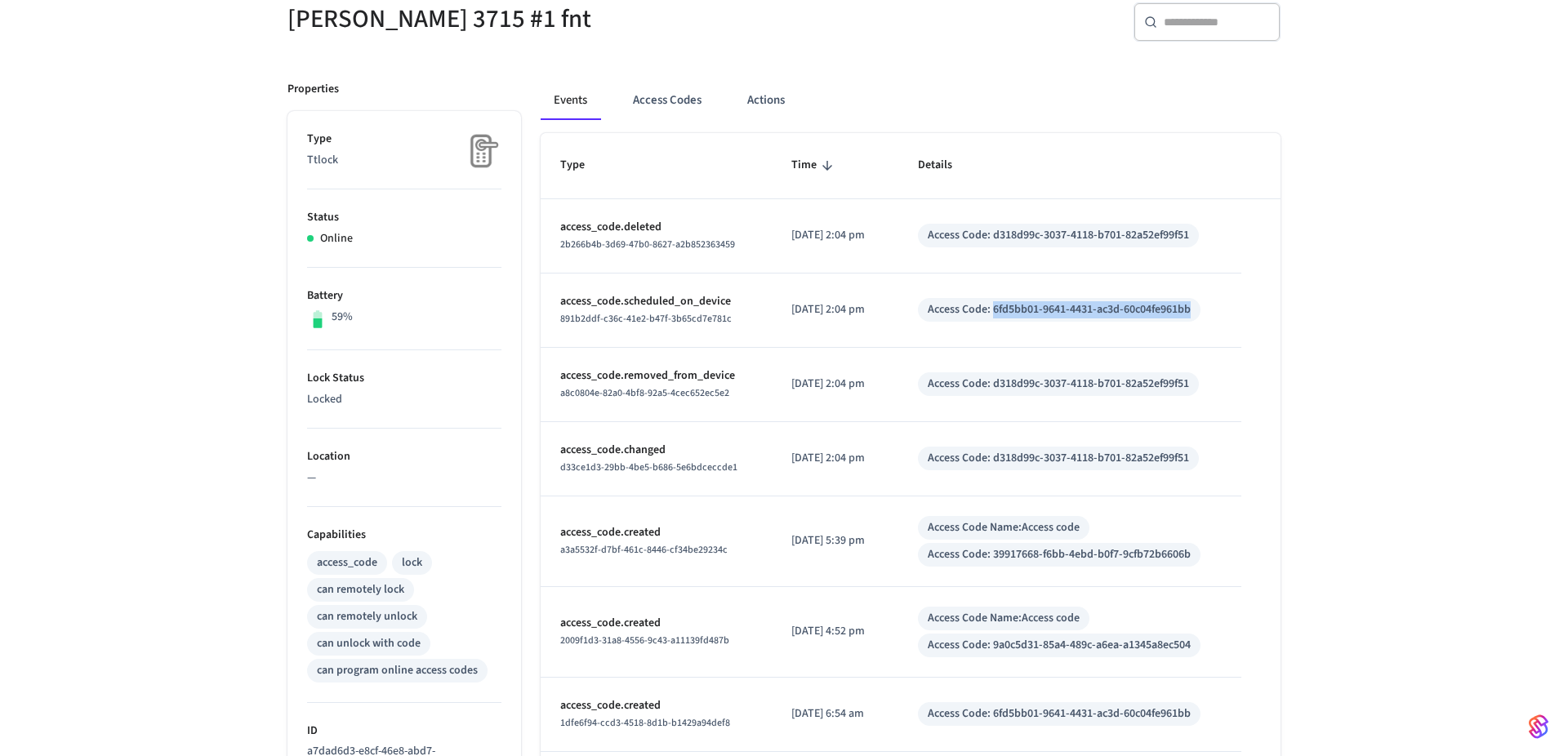
scroll to position [0, 0]
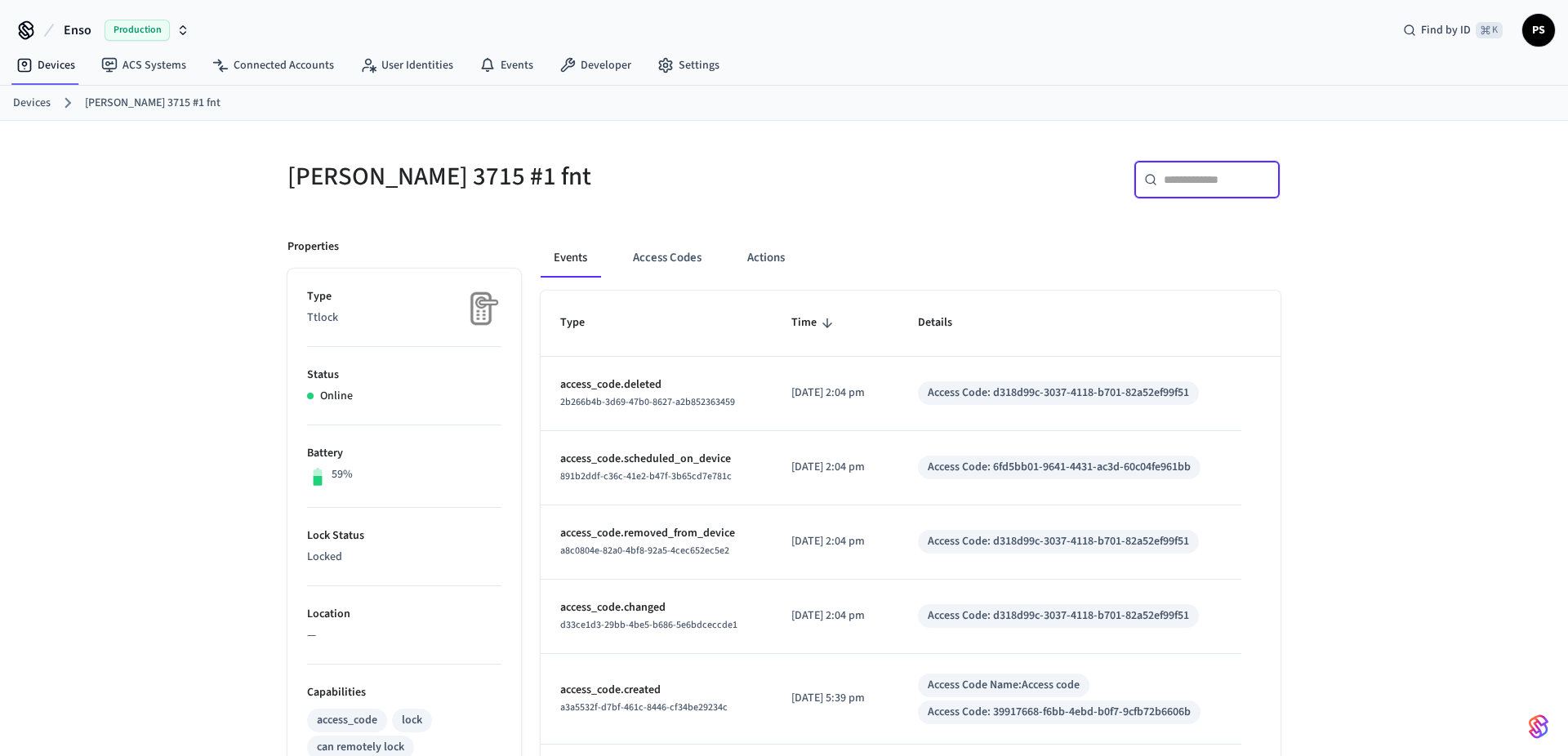
click at [1173, 182] on input "text" at bounding box center [1216, 180] width 107 height 16
paste input "**********"
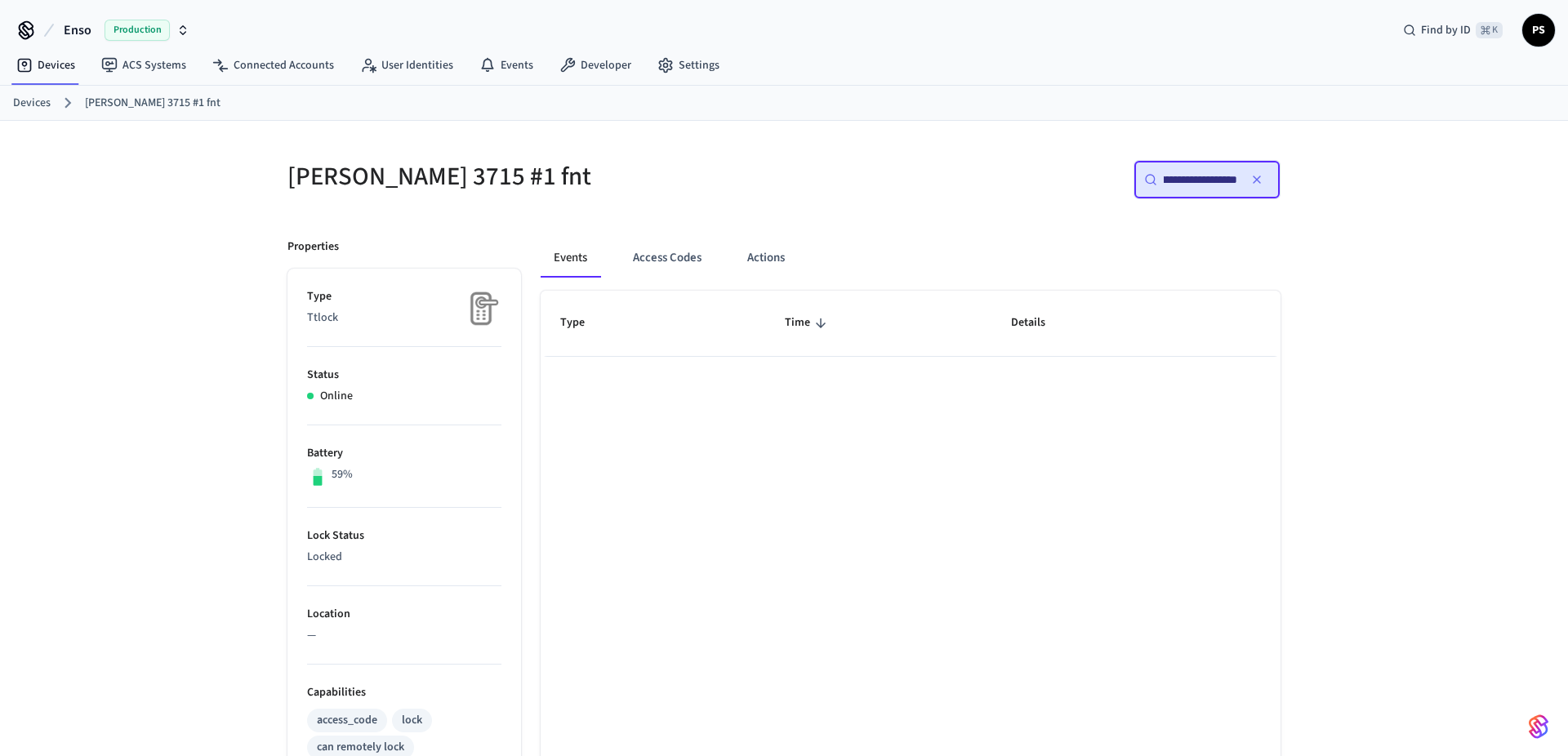
scroll to position [454, 0]
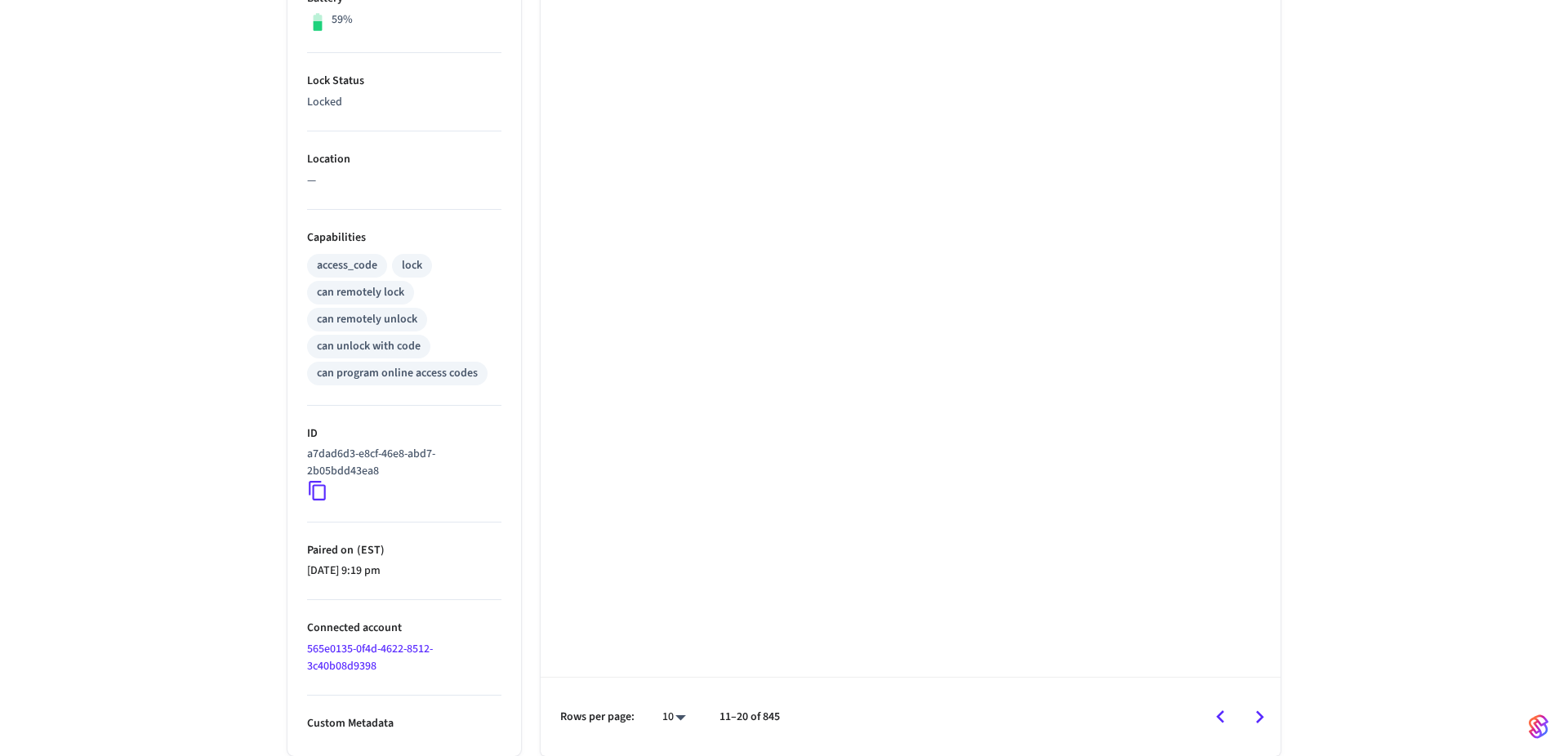
type input "**********"
click at [1231, 713] on icon "Go to previous page" at bounding box center [1220, 717] width 25 height 25
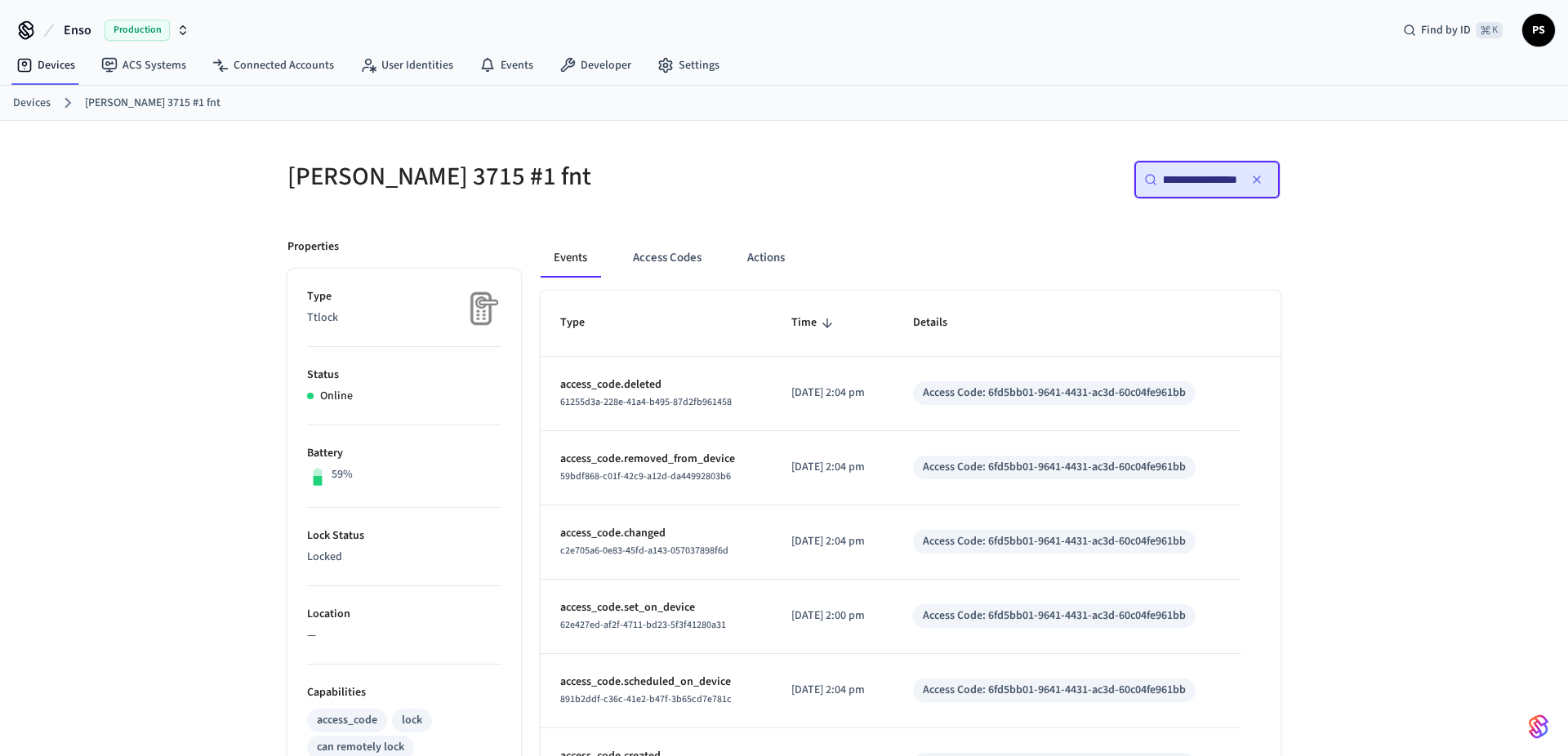
scroll to position [157, 0]
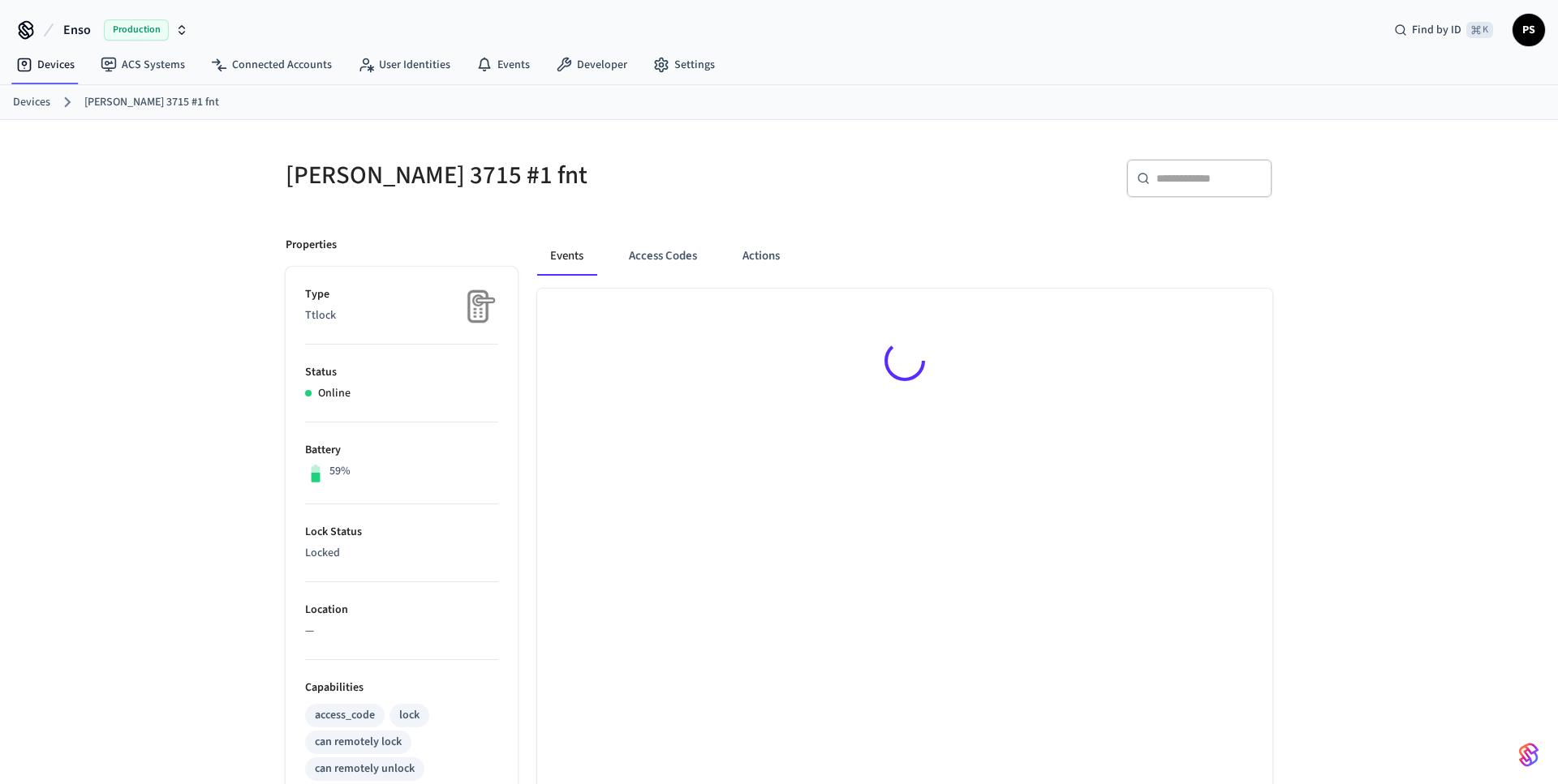
scroll to position [156, 0]
